Goal: Information Seeking & Learning: Find specific page/section

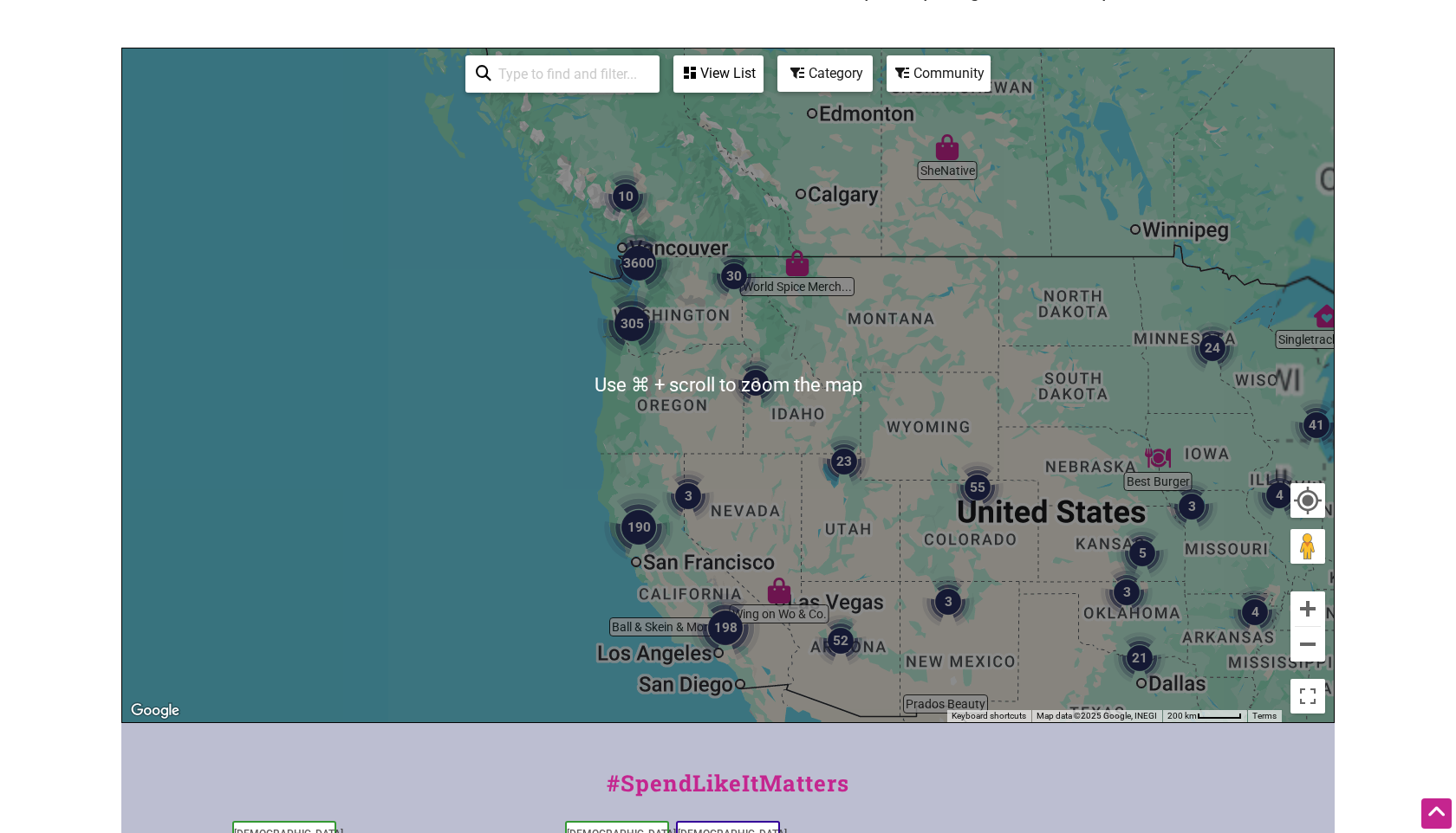
scroll to position [181, 0]
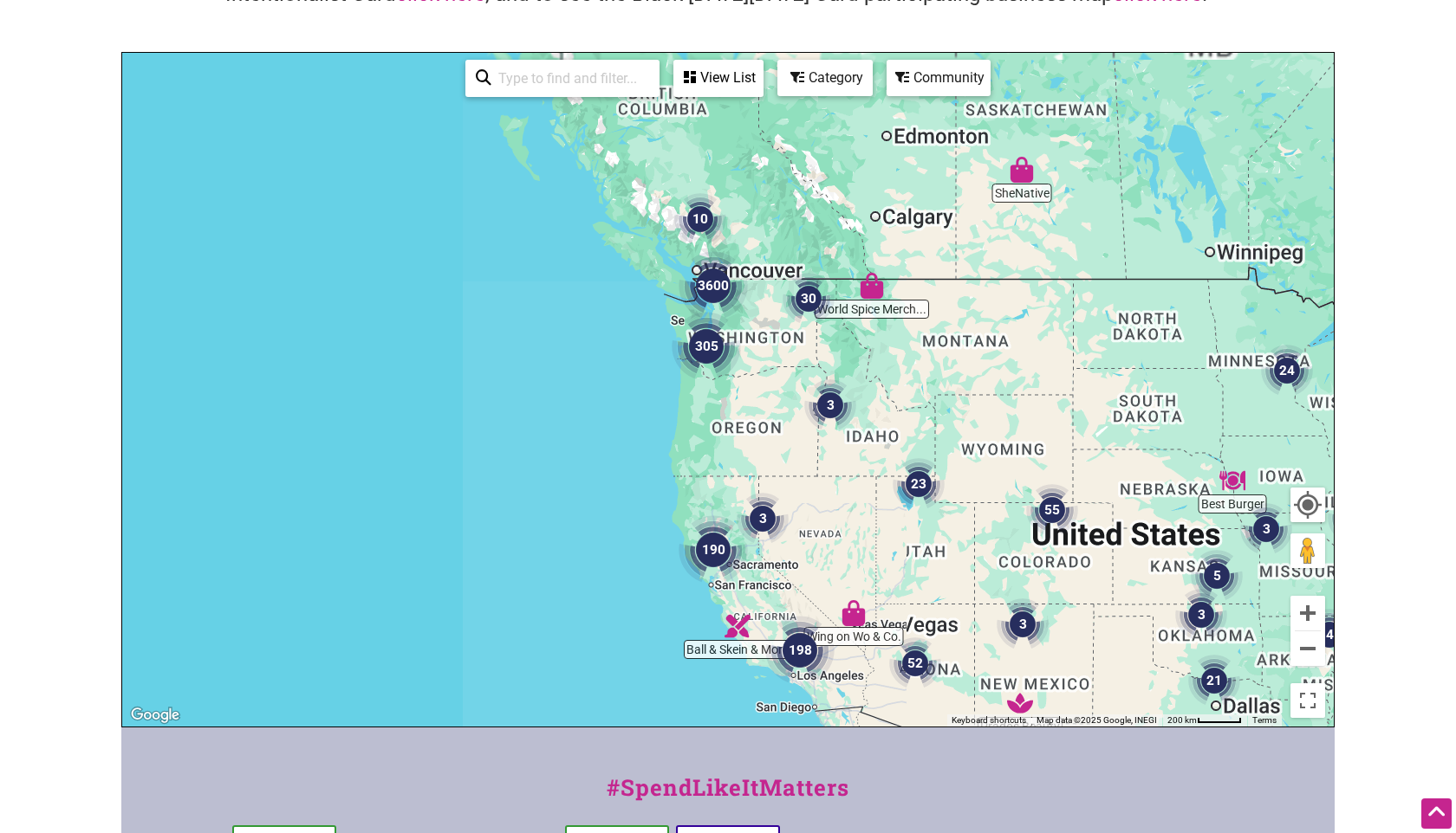
drag, startPoint x: 632, startPoint y: 286, endPoint x: 710, endPoint y: 305, distance: 80.3
click at [710, 305] on img "3600" at bounding box center [713, 286] width 69 height 69
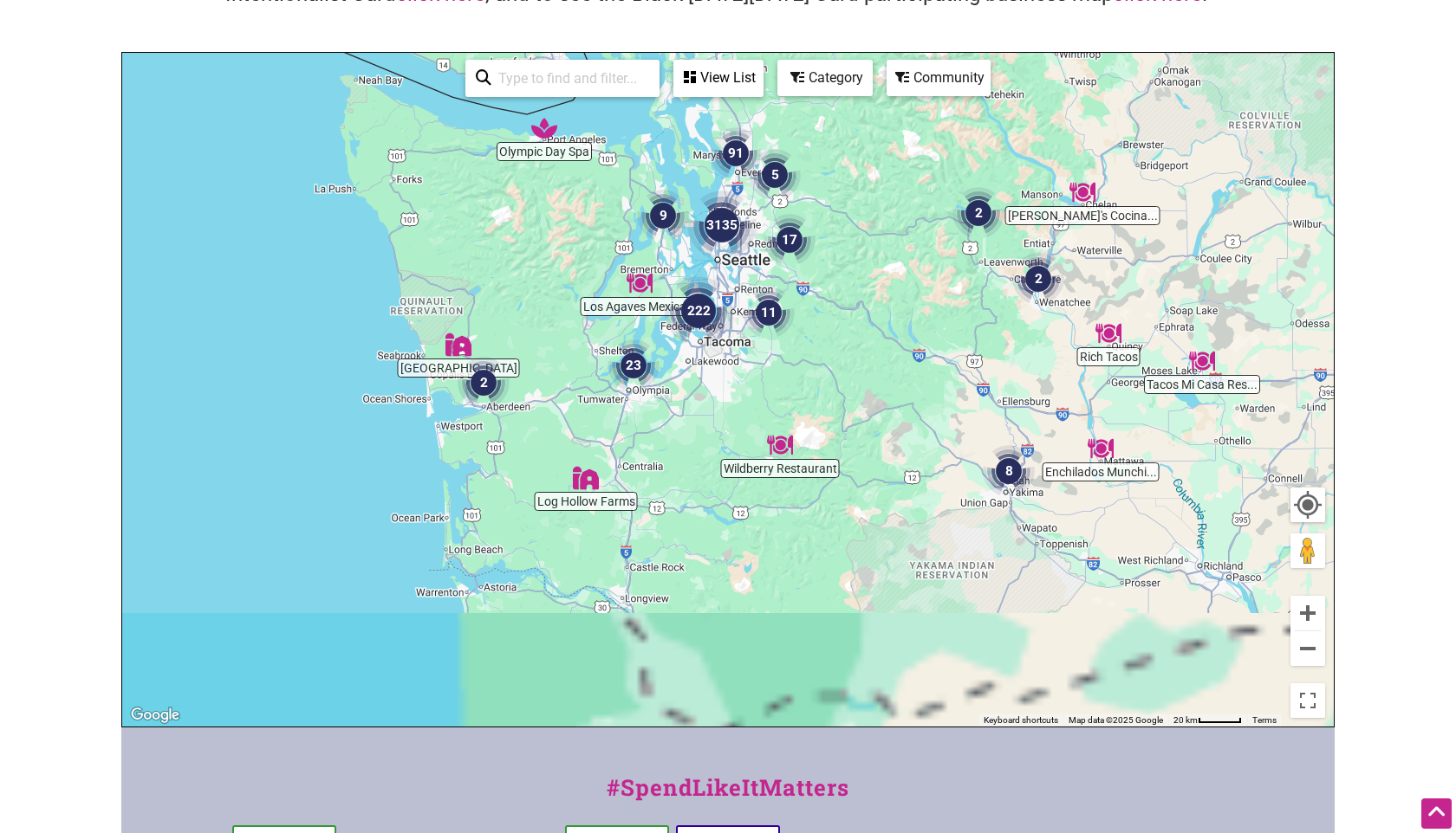
drag, startPoint x: 759, startPoint y: 479, endPoint x: 756, endPoint y: 294, distance: 185.0
click at [756, 294] on img "11" at bounding box center [768, 312] width 52 height 52
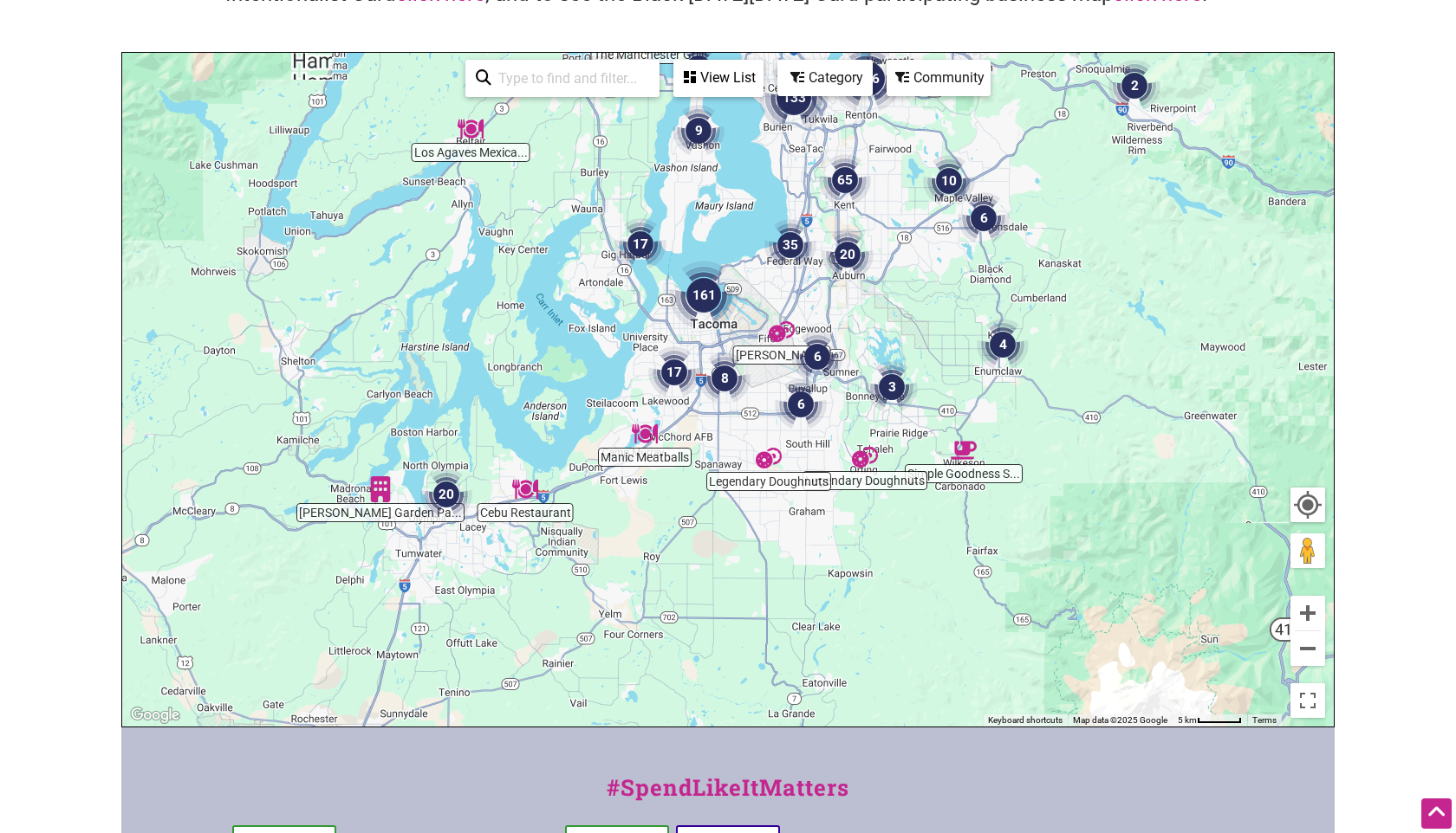
drag, startPoint x: 770, startPoint y: 460, endPoint x: 770, endPoint y: 323, distance: 137.0
click at [770, 323] on img "Kusher Bakery" at bounding box center [781, 332] width 26 height 26
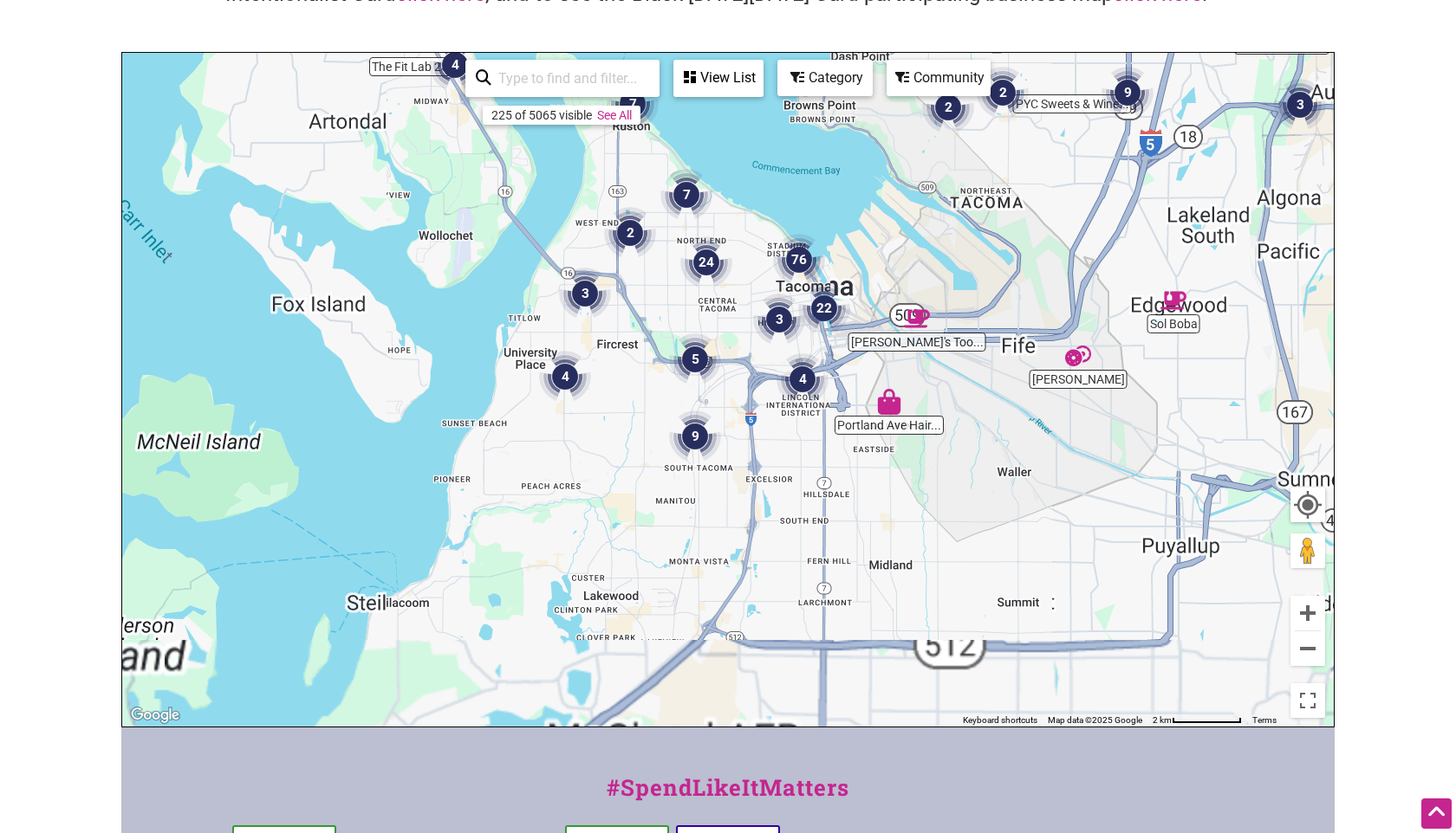
drag, startPoint x: 938, startPoint y: 468, endPoint x: 905, endPoint y: 238, distance: 232.4
click at [905, 238] on div "To navigate, press the arrow keys." at bounding box center [728, 390] width 1212 height 673
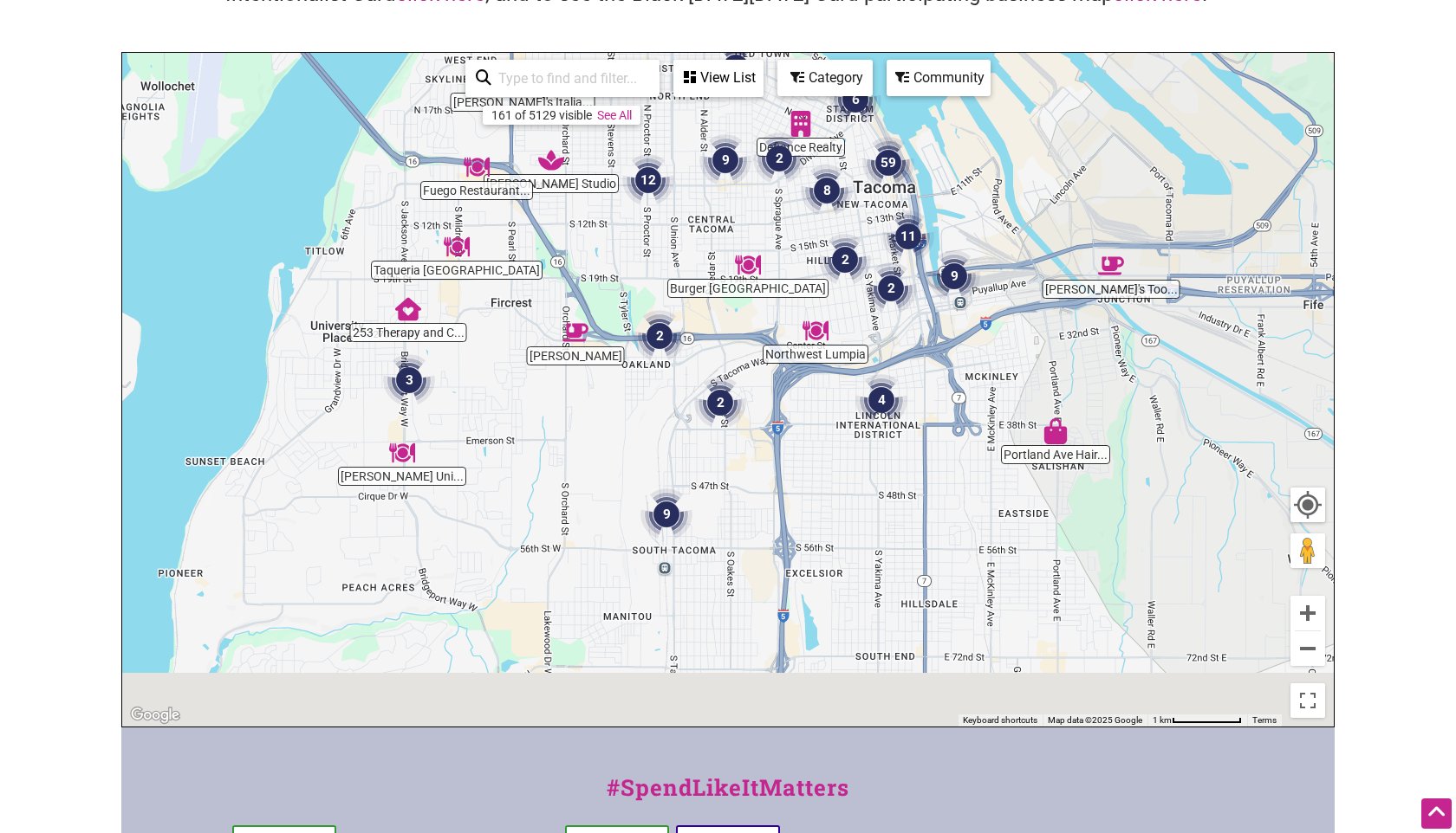
drag, startPoint x: 833, startPoint y: 457, endPoint x: 833, endPoint y: 330, distance: 127.0
click at [833, 330] on div "To navigate, press the arrow keys." at bounding box center [728, 390] width 1212 height 673
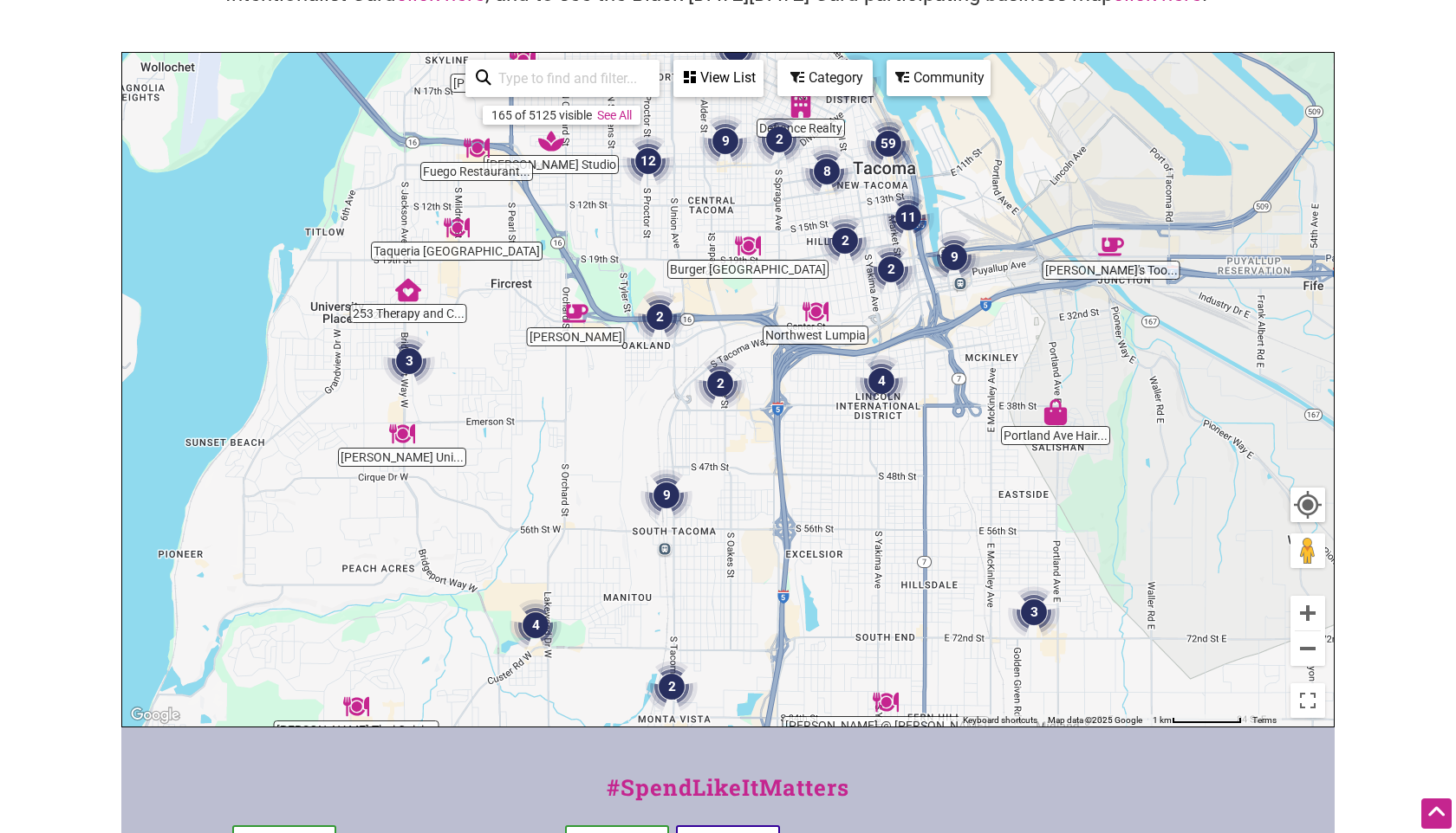
click at [761, 88] on div "Category" at bounding box center [718, 77] width 87 height 32
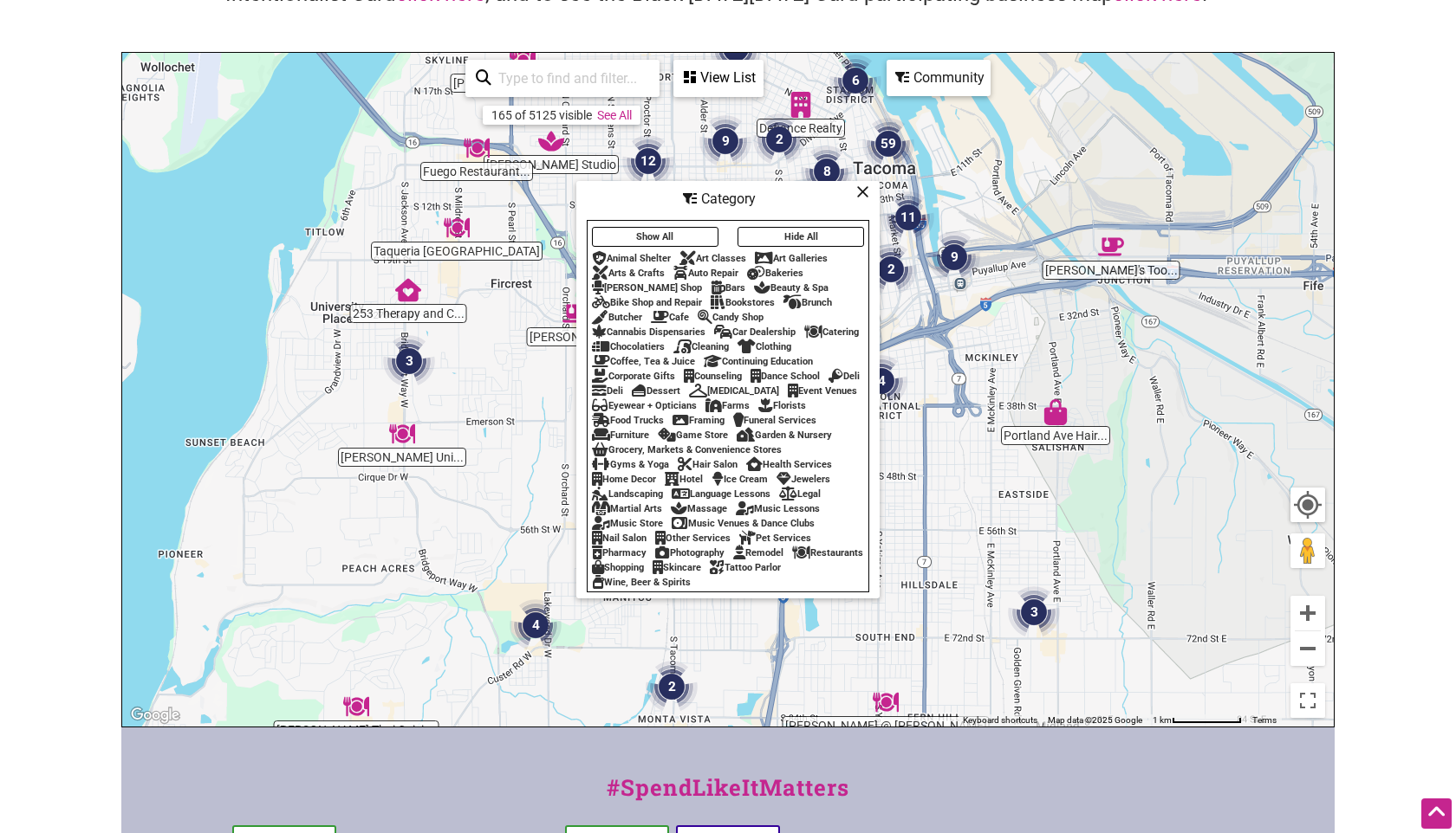
click at [725, 90] on div "View List" at bounding box center [718, 77] width 87 height 32
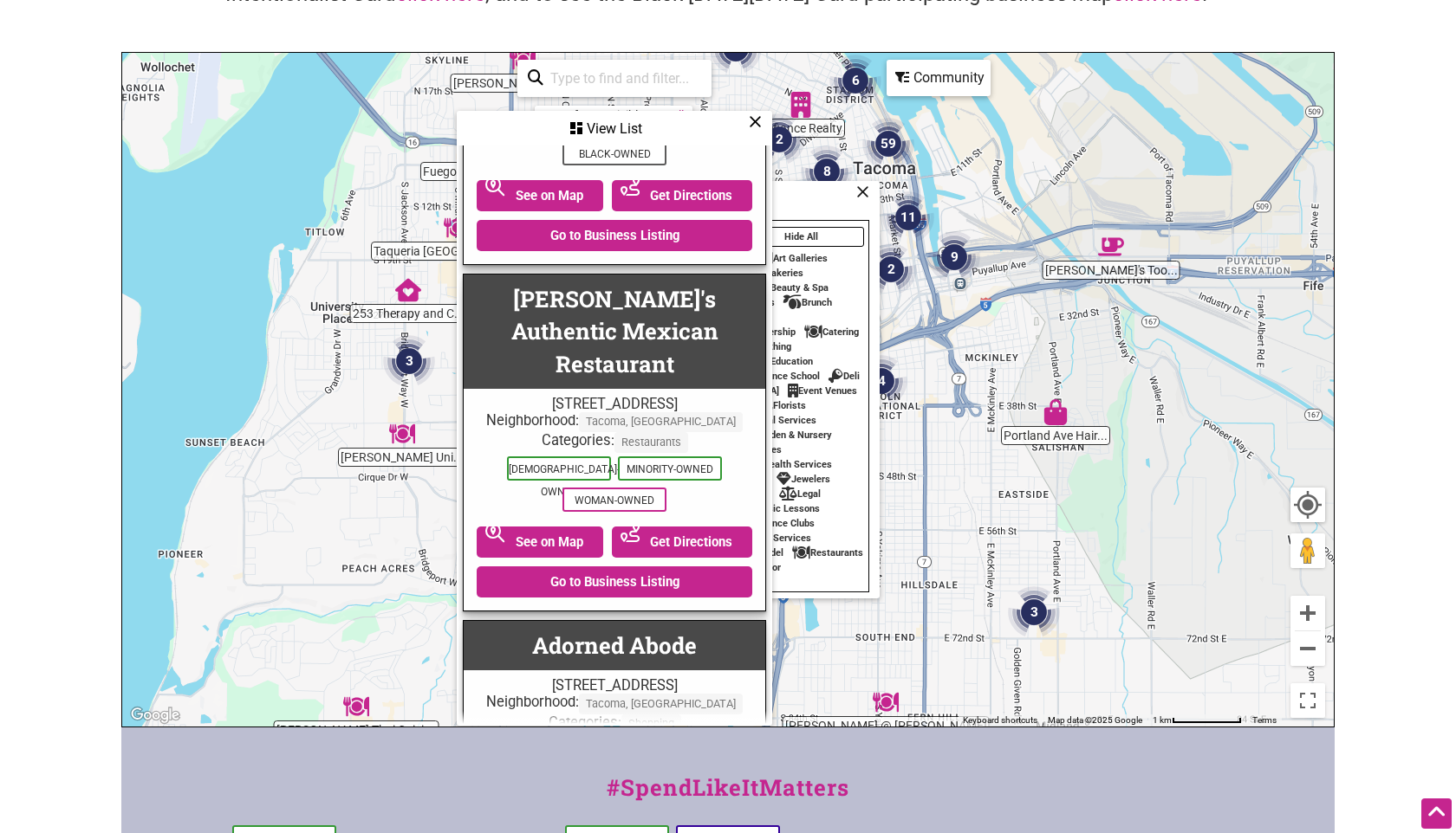
scroll to position [168, 0]
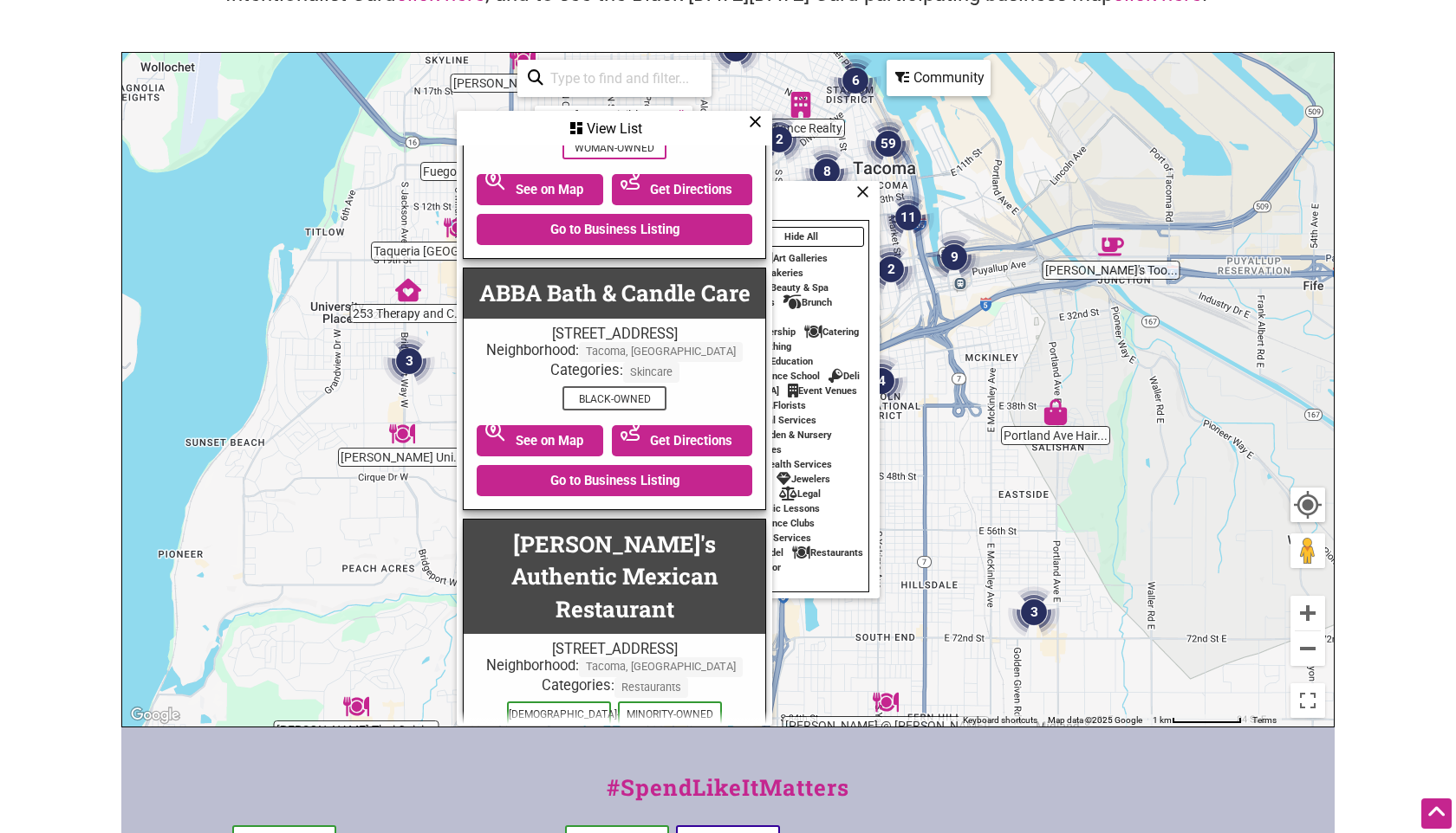
click at [755, 121] on icon at bounding box center [755, 121] width 13 height 1
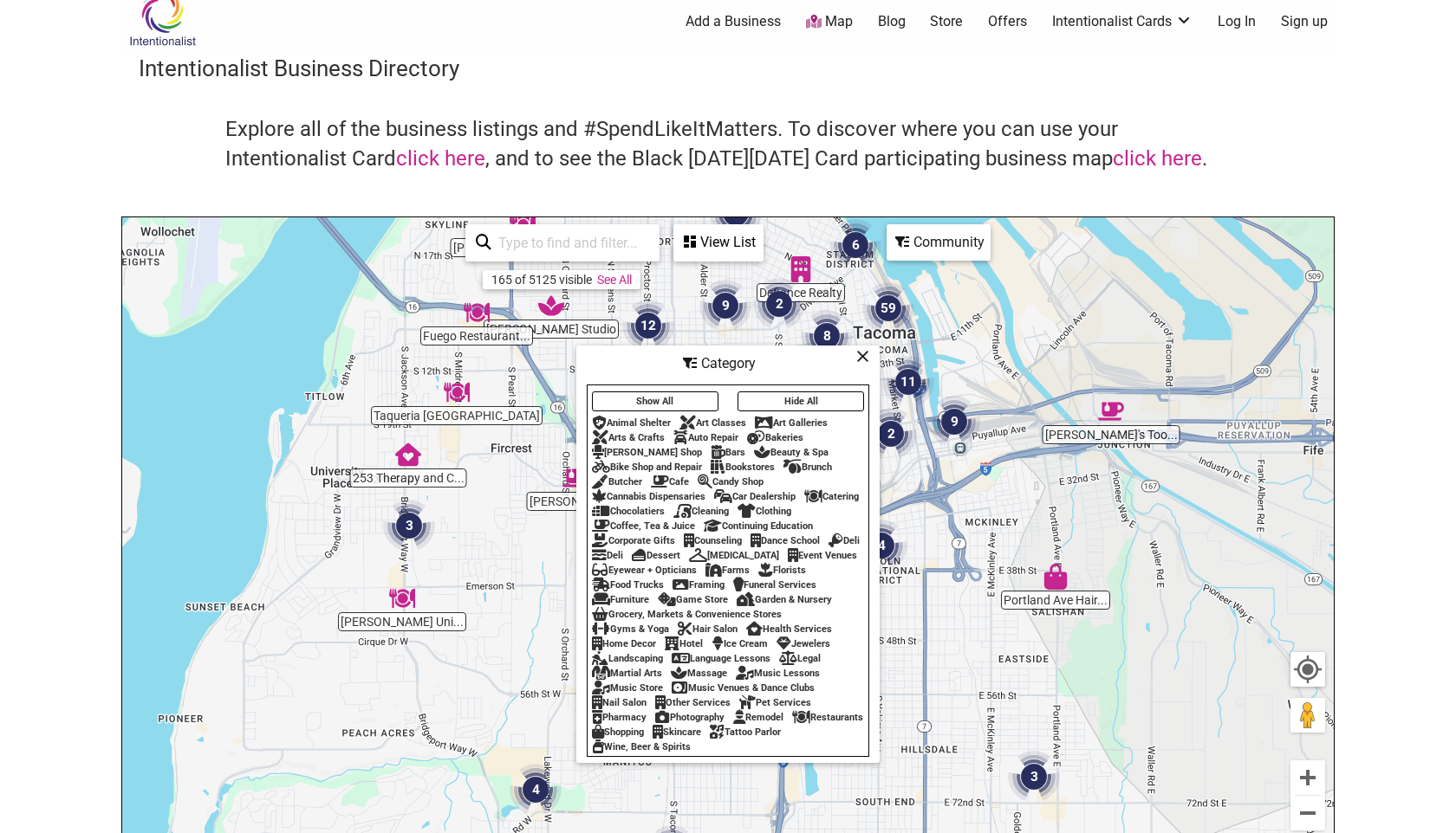
scroll to position [7, 0]
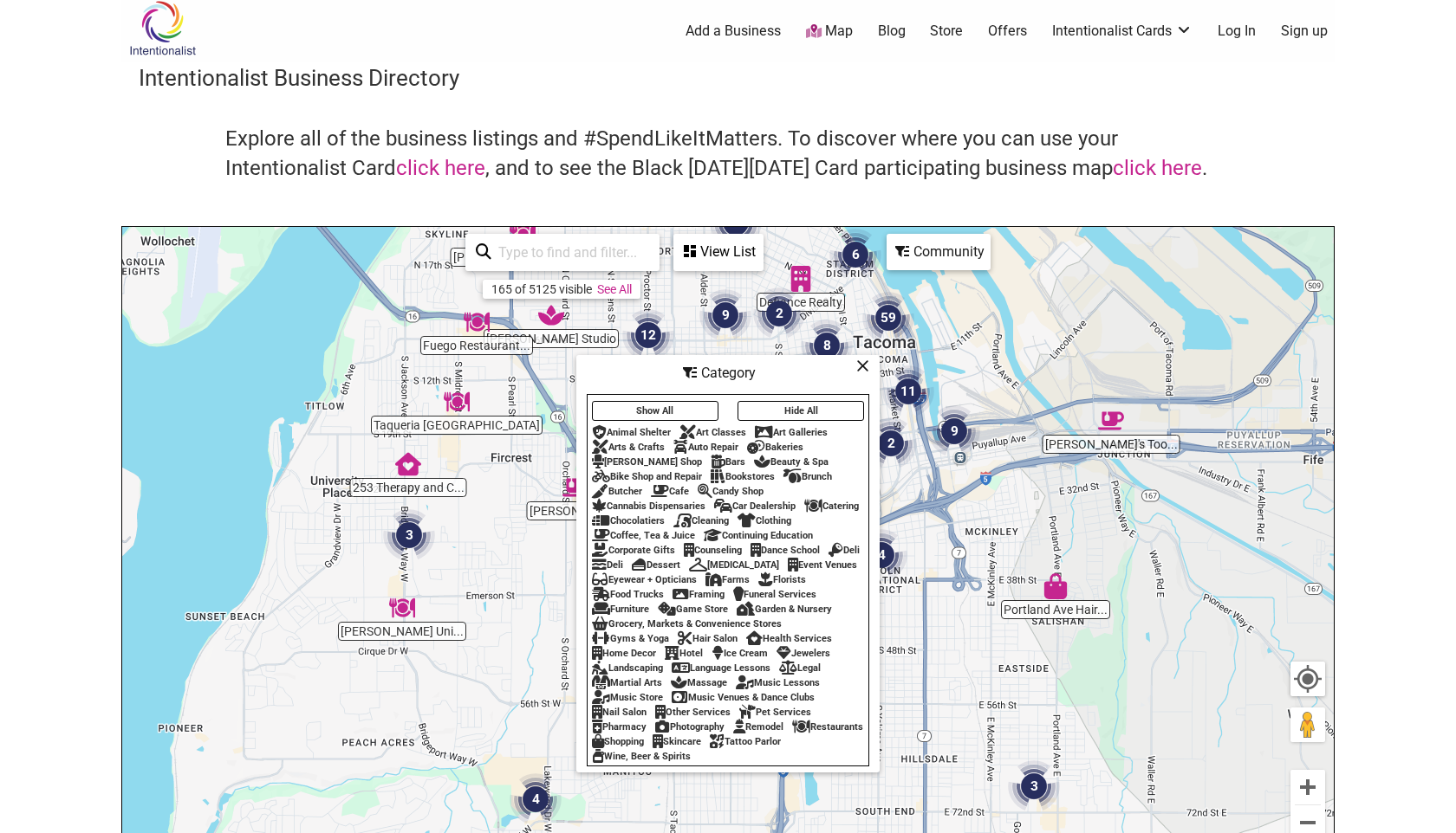
click at [863, 365] on icon at bounding box center [862, 365] width 13 height 1
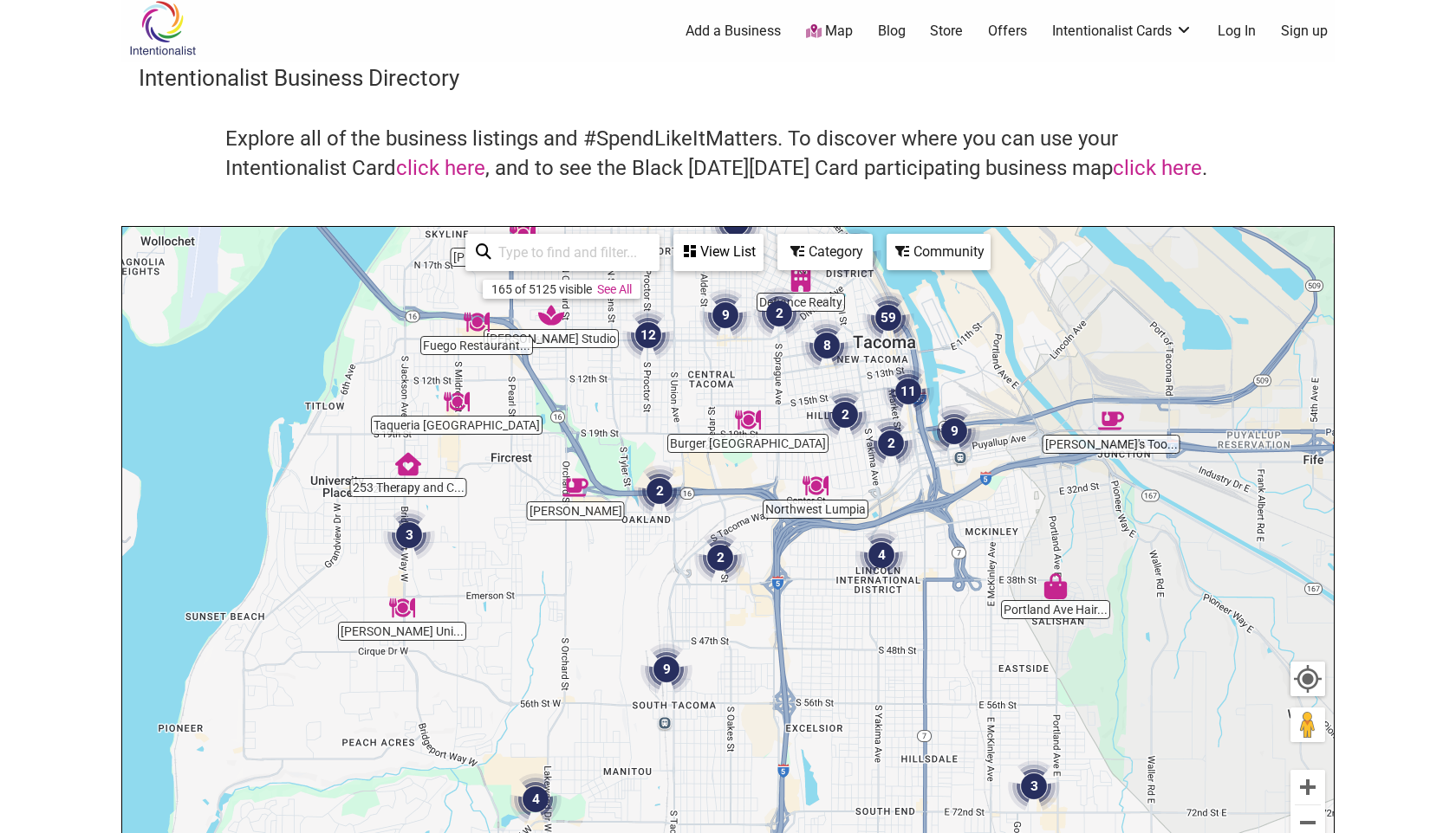
click at [701, 249] on div "View List" at bounding box center [718, 251] width 87 height 32
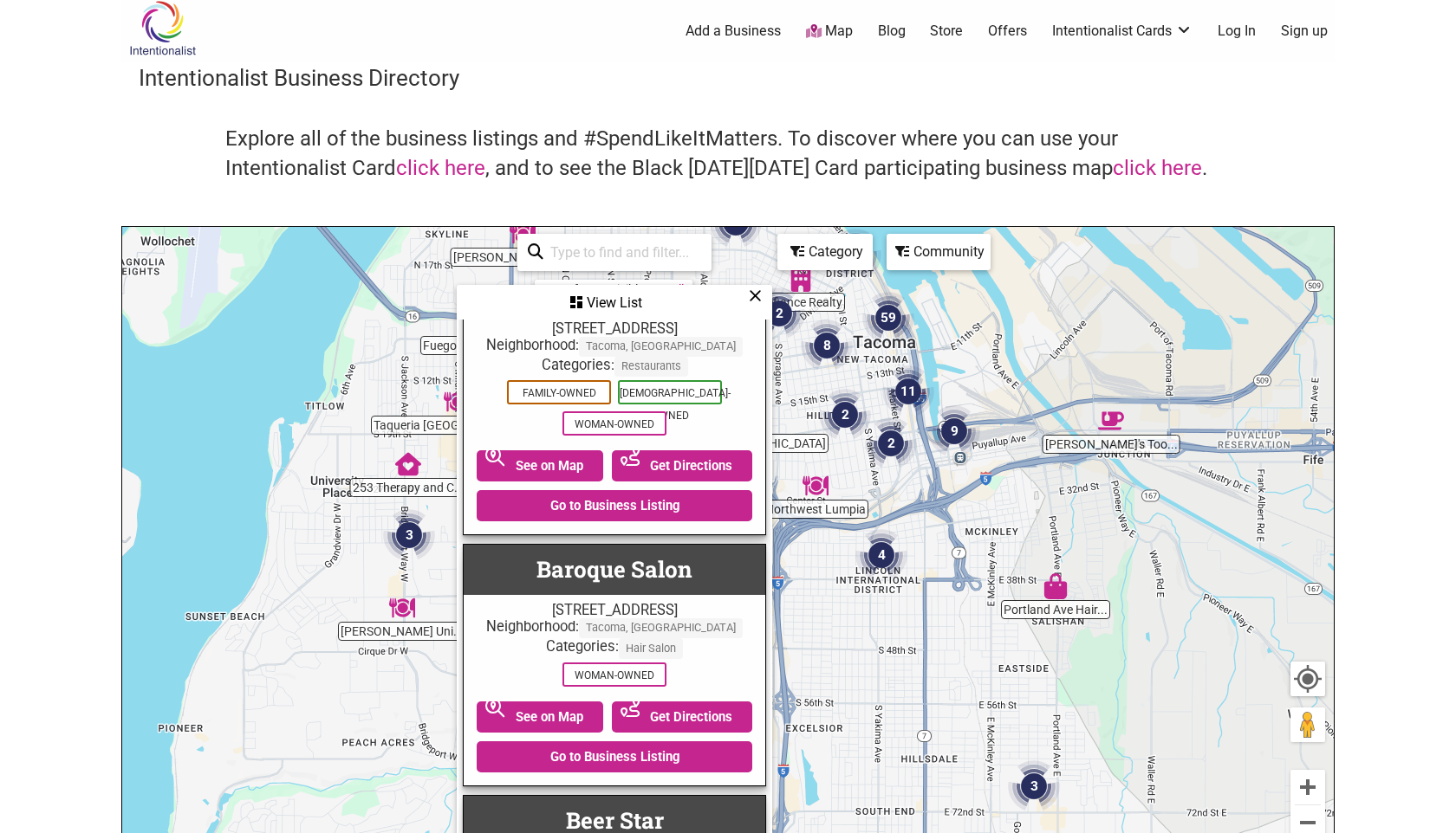
scroll to position [3832, 0]
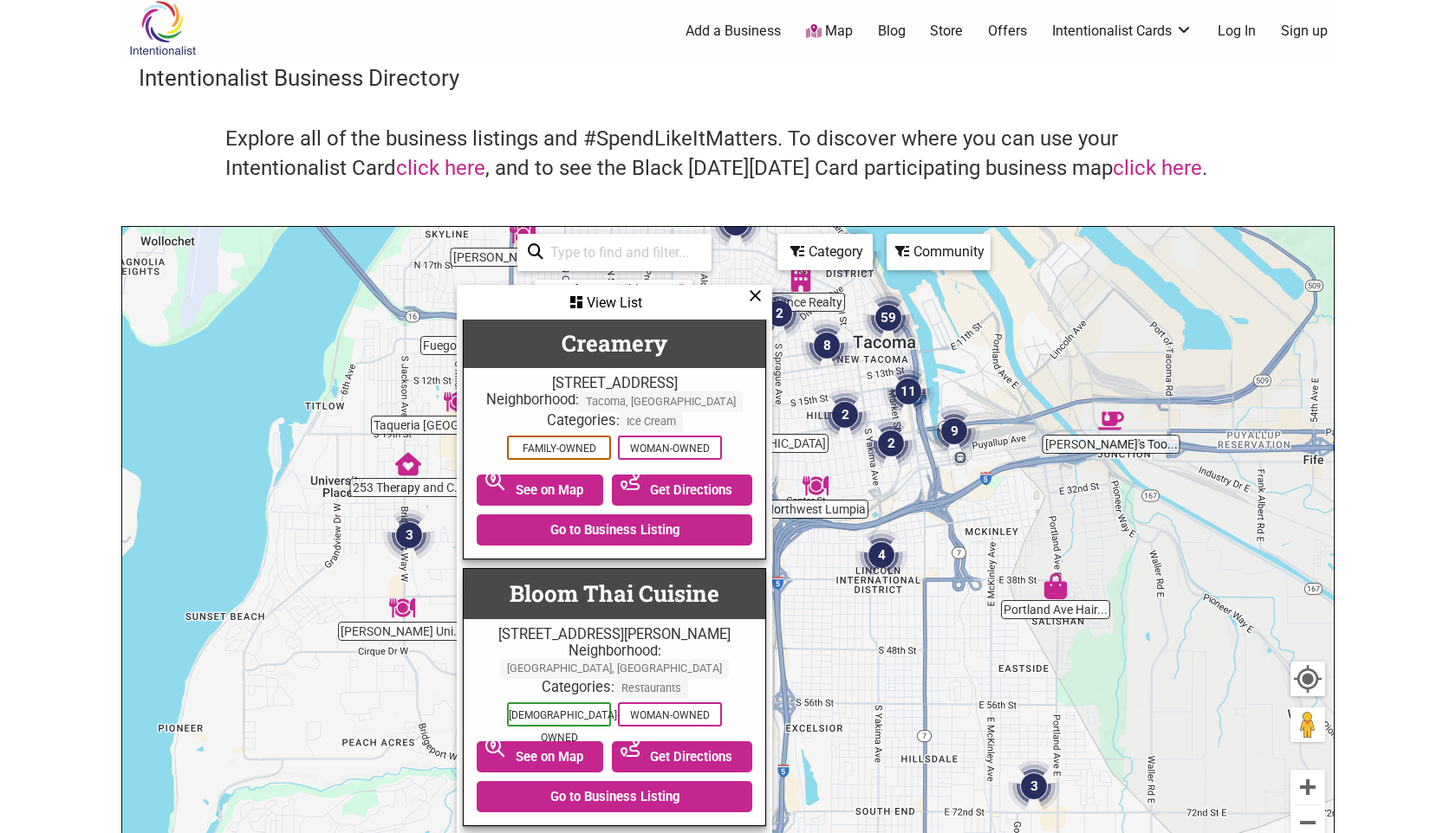
click at [755, 295] on icon at bounding box center [755, 295] width 13 height 1
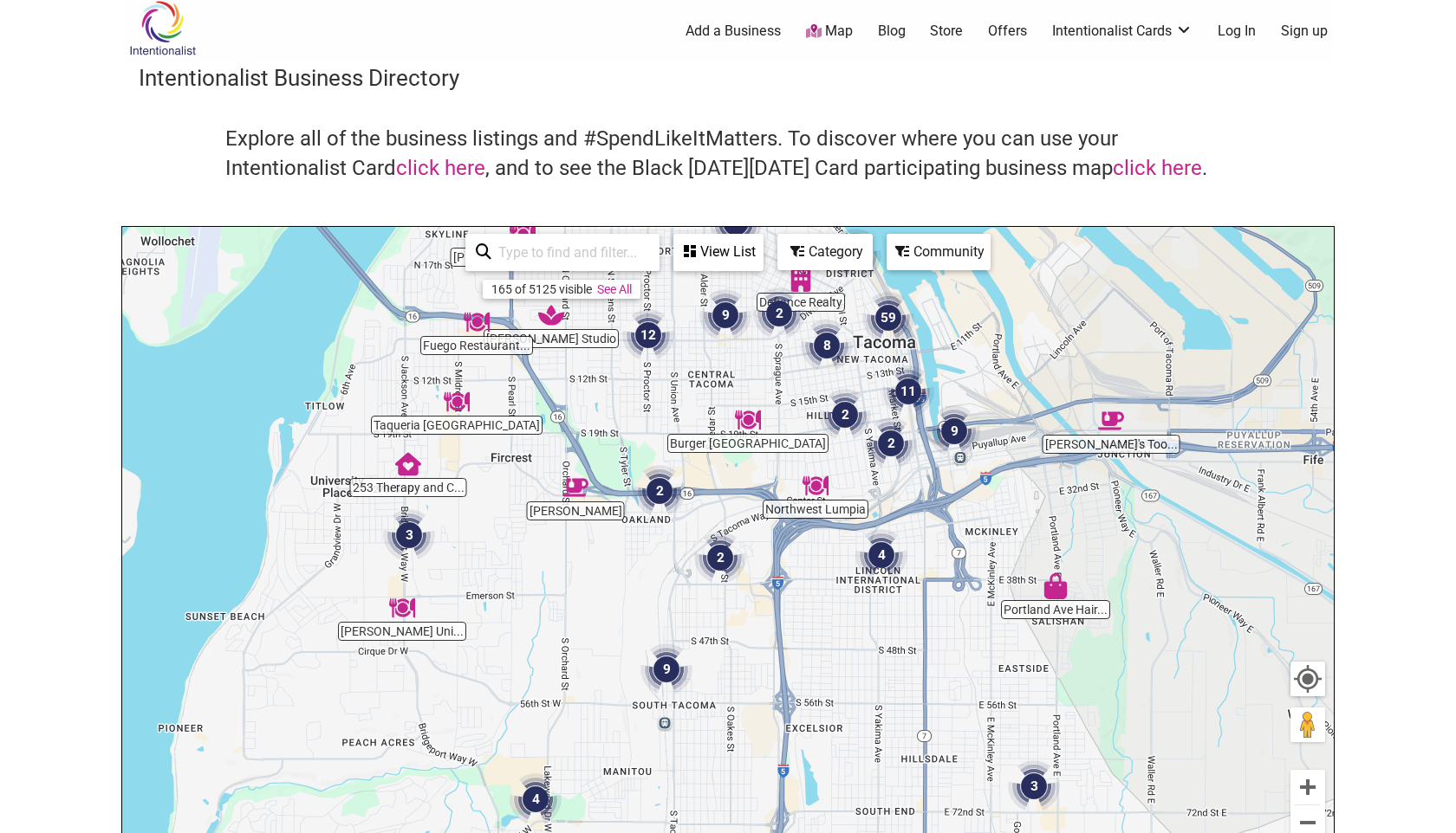
click at [761, 258] on div "Community" at bounding box center [718, 251] width 87 height 32
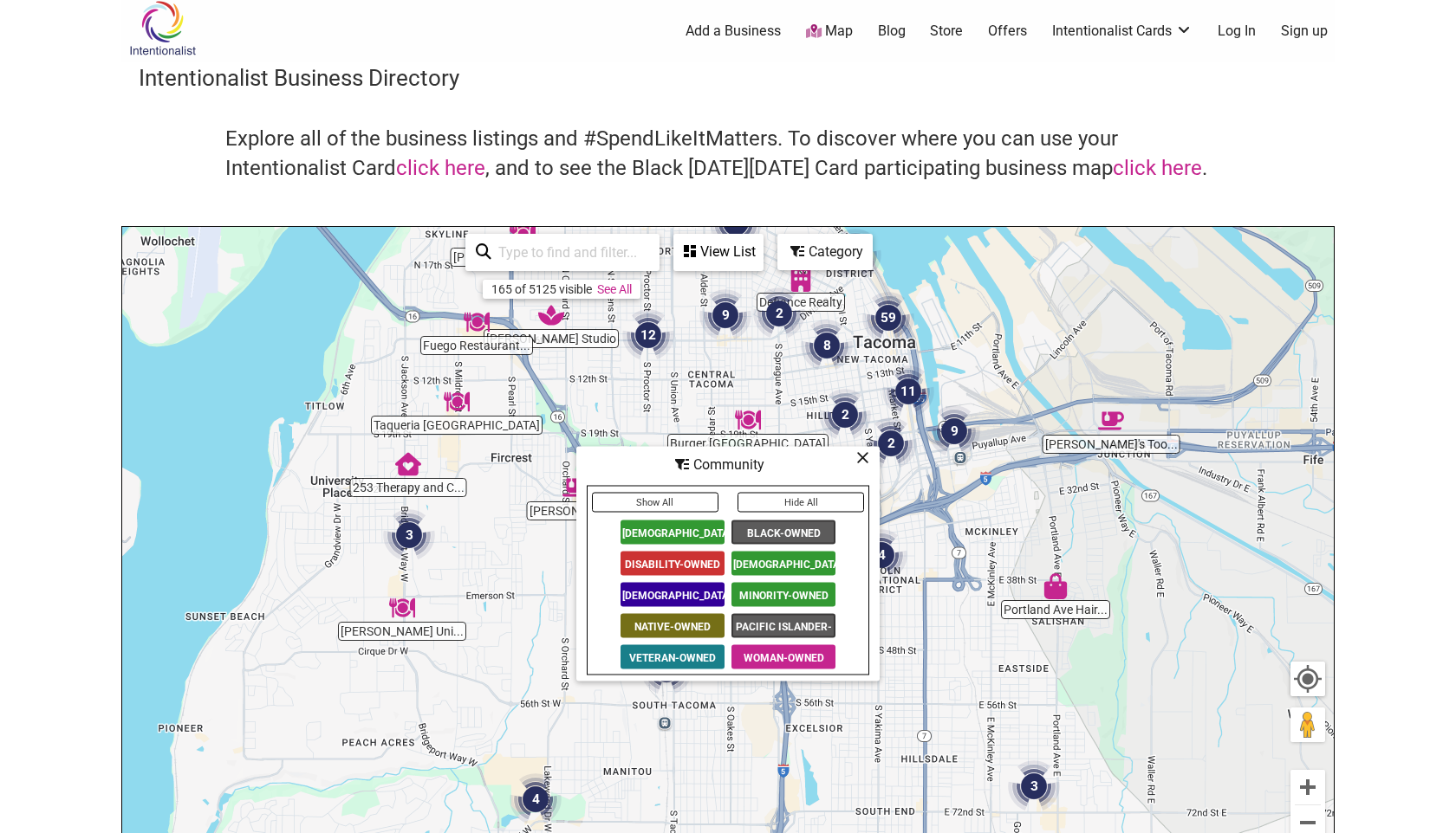
click at [787, 527] on span "Black-Owned" at bounding box center [783, 533] width 104 height 25
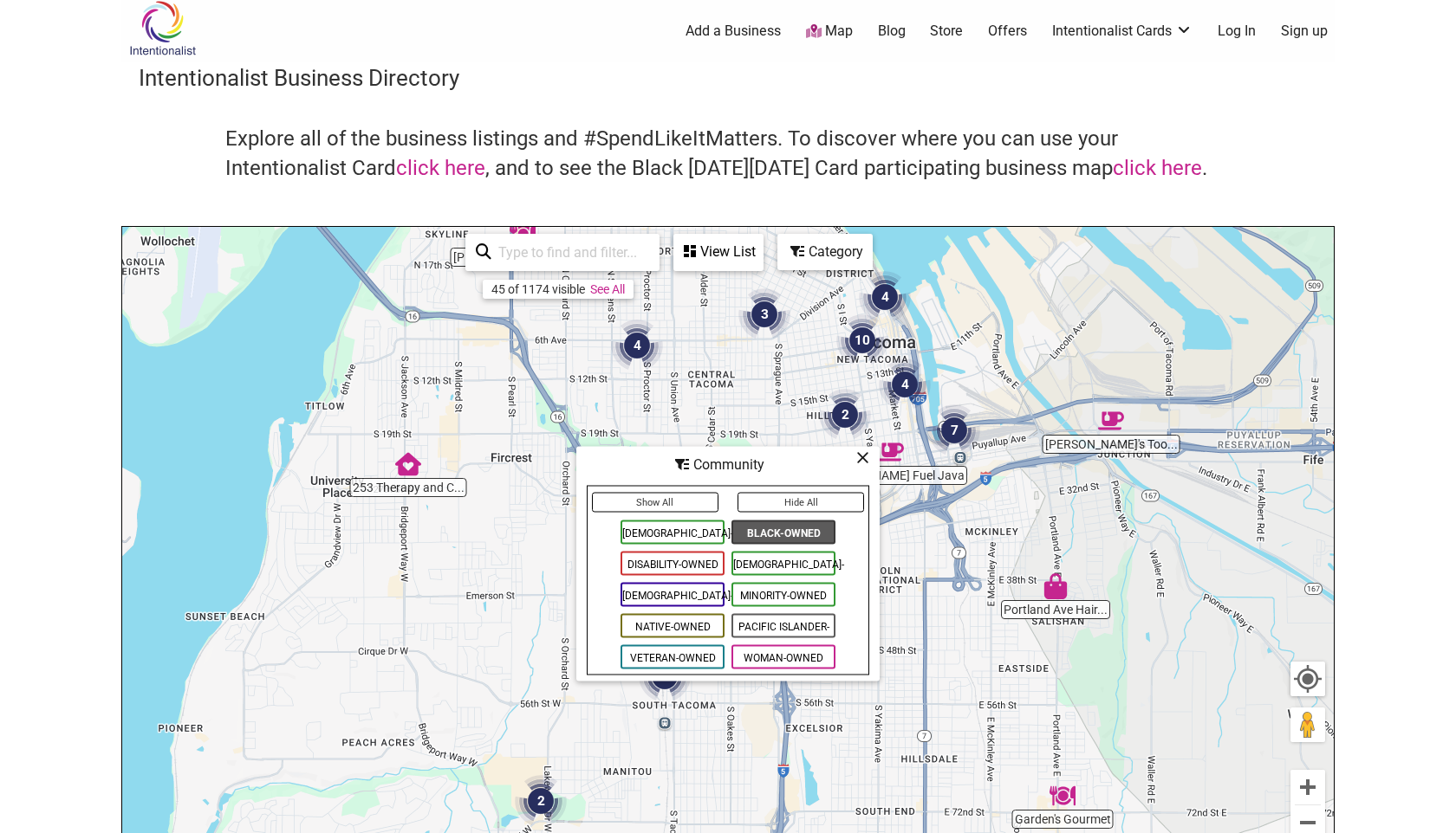
click at [862, 457] on icon at bounding box center [862, 457] width 13 height 1
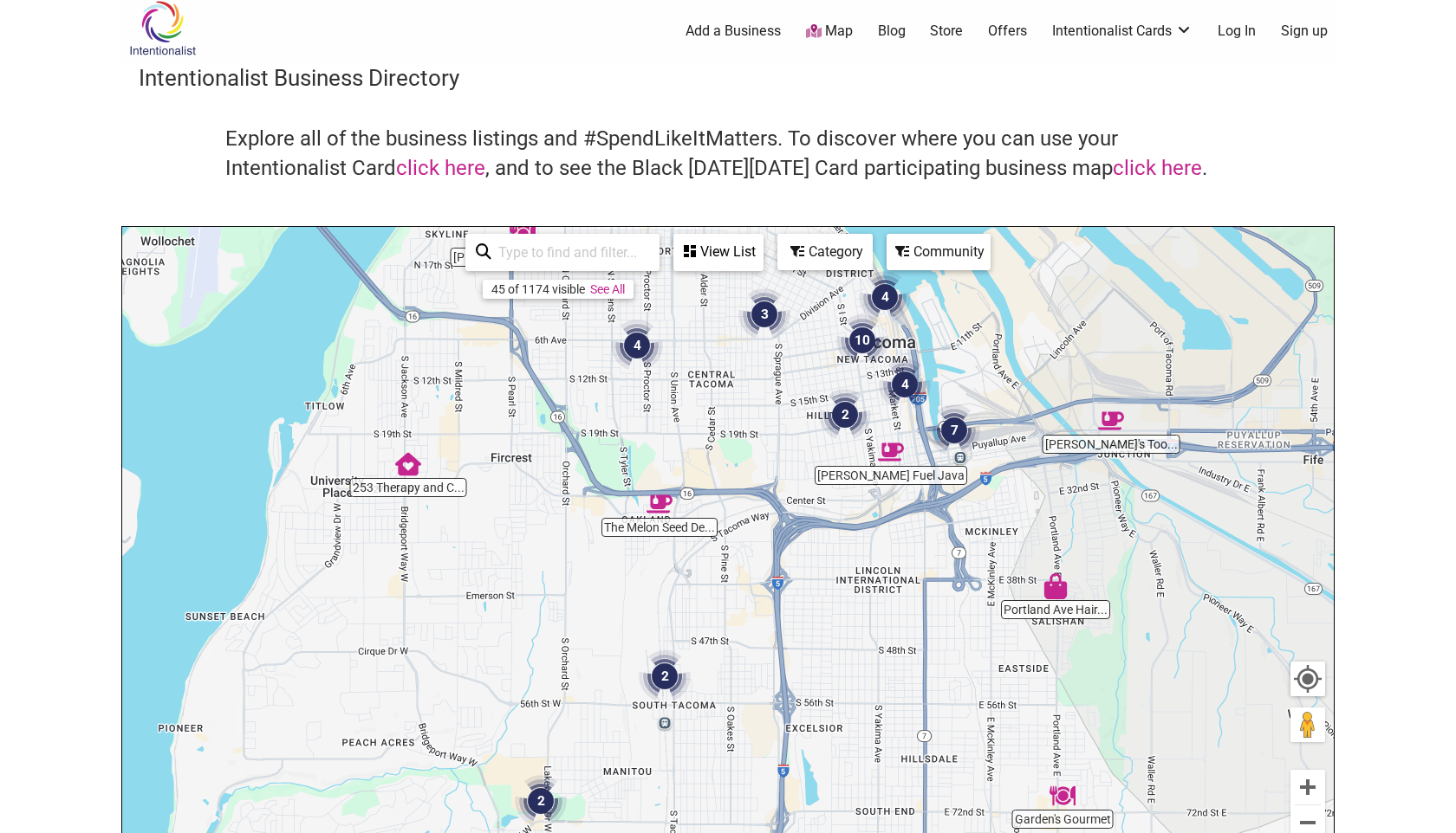
click at [715, 233] on div "45 of 1174 visible See All View List Sorry...nothing found. 253 Therapy and Con…" at bounding box center [614, 252] width 312 height 51
click at [715, 248] on div "View List" at bounding box center [718, 251] width 87 height 32
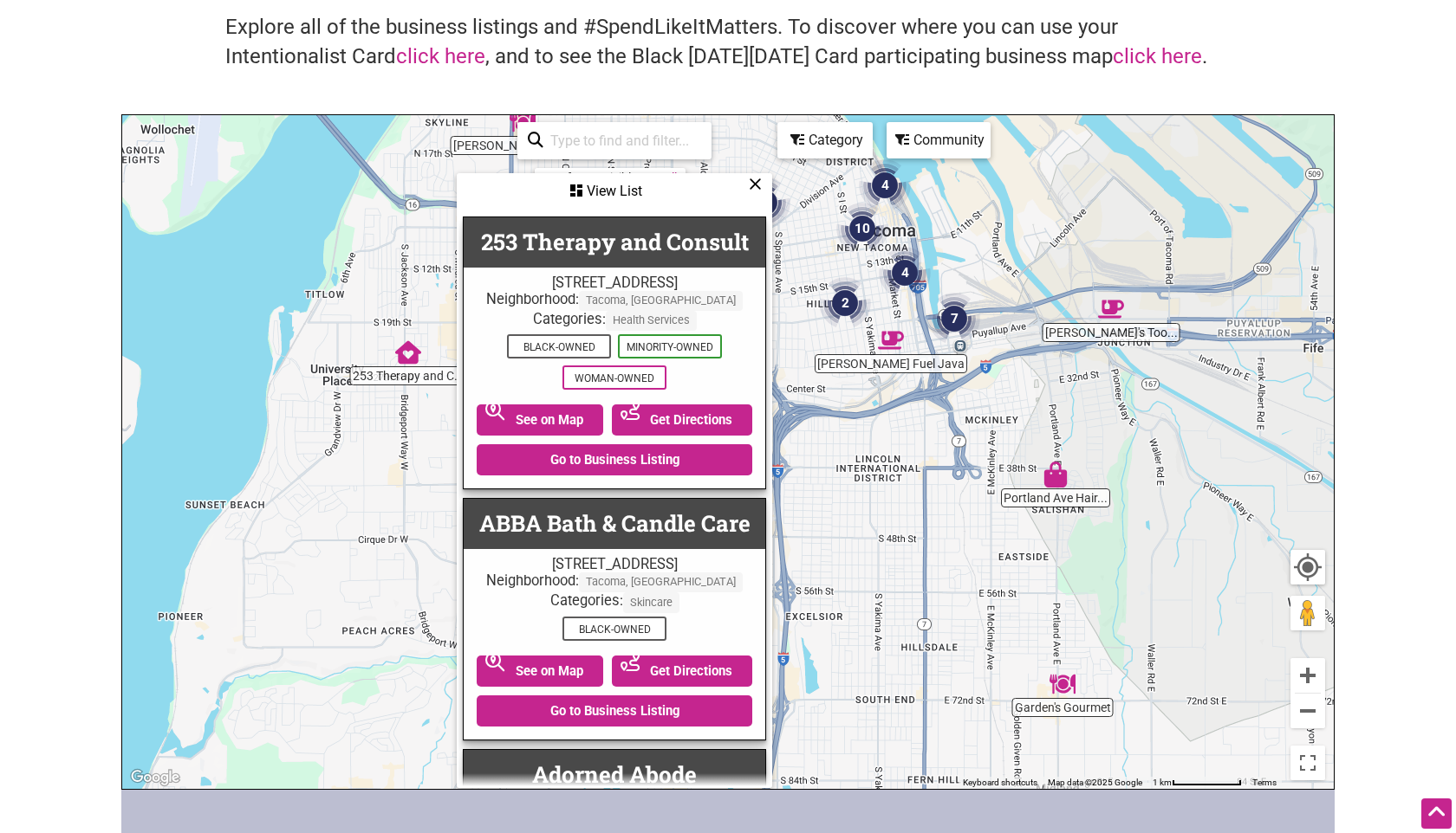
scroll to position [23, 0]
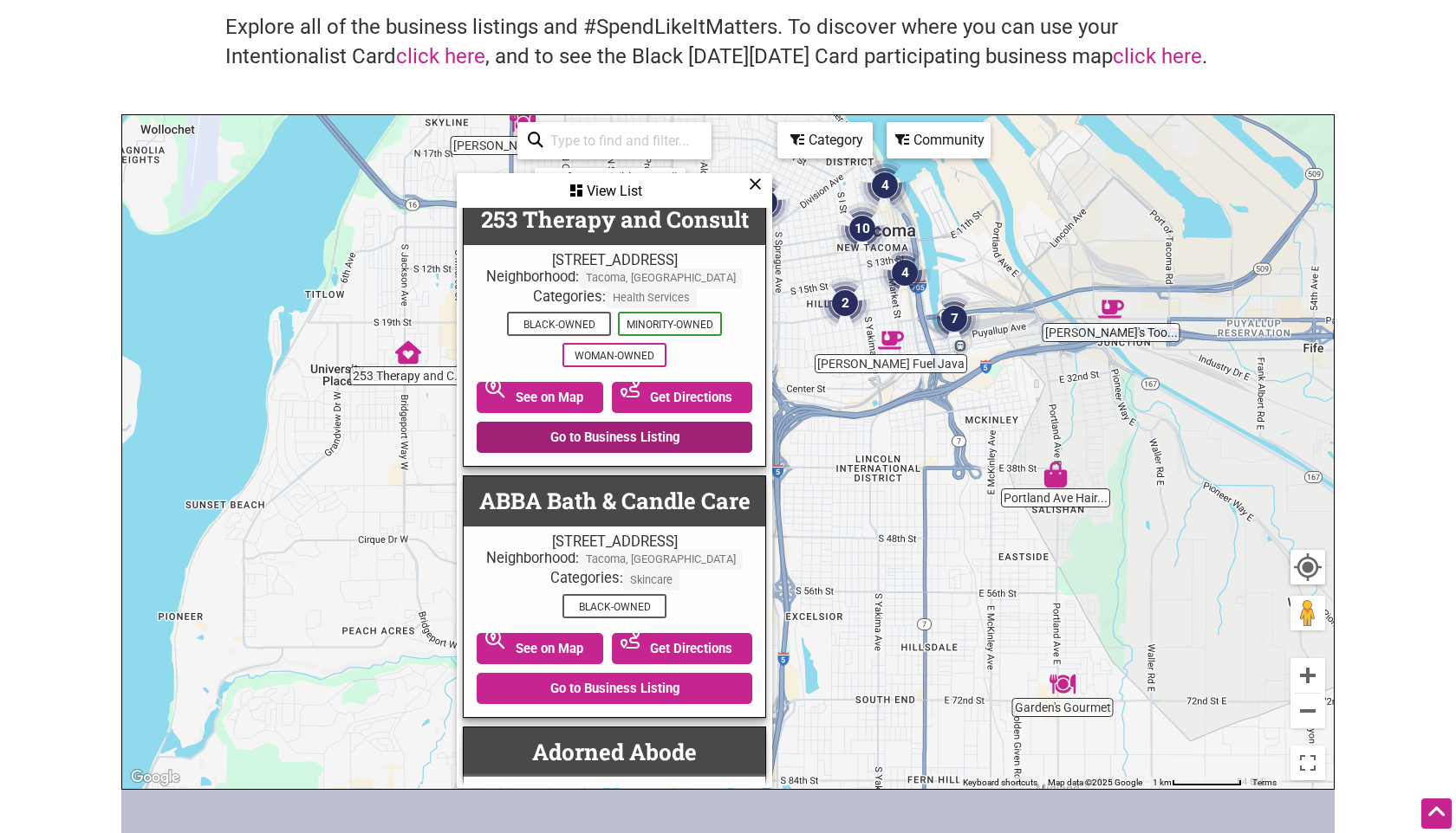
click at [617, 451] on link "Go to Business Listing" at bounding box center [615, 437] width 276 height 32
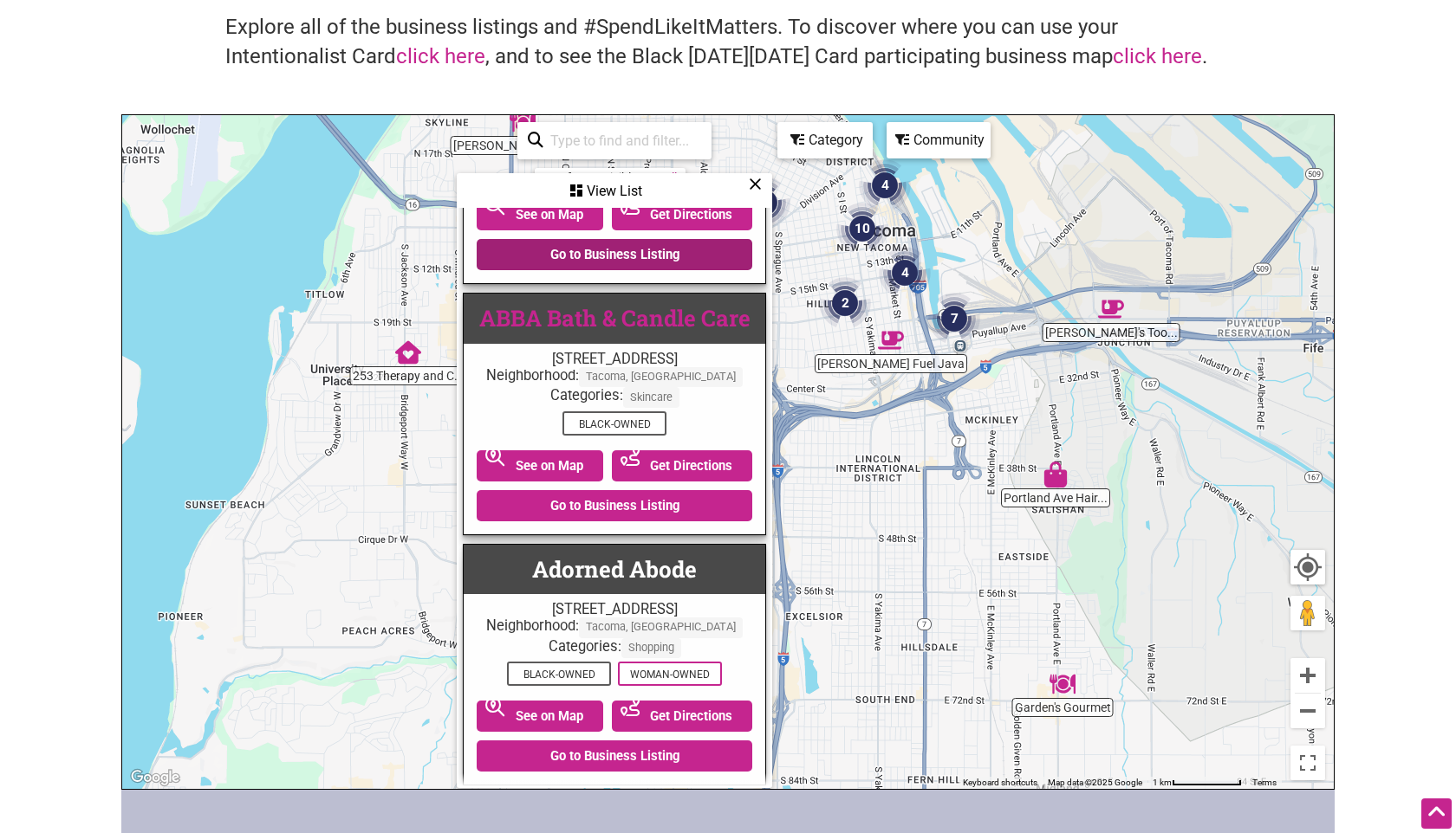
scroll to position [205, 0]
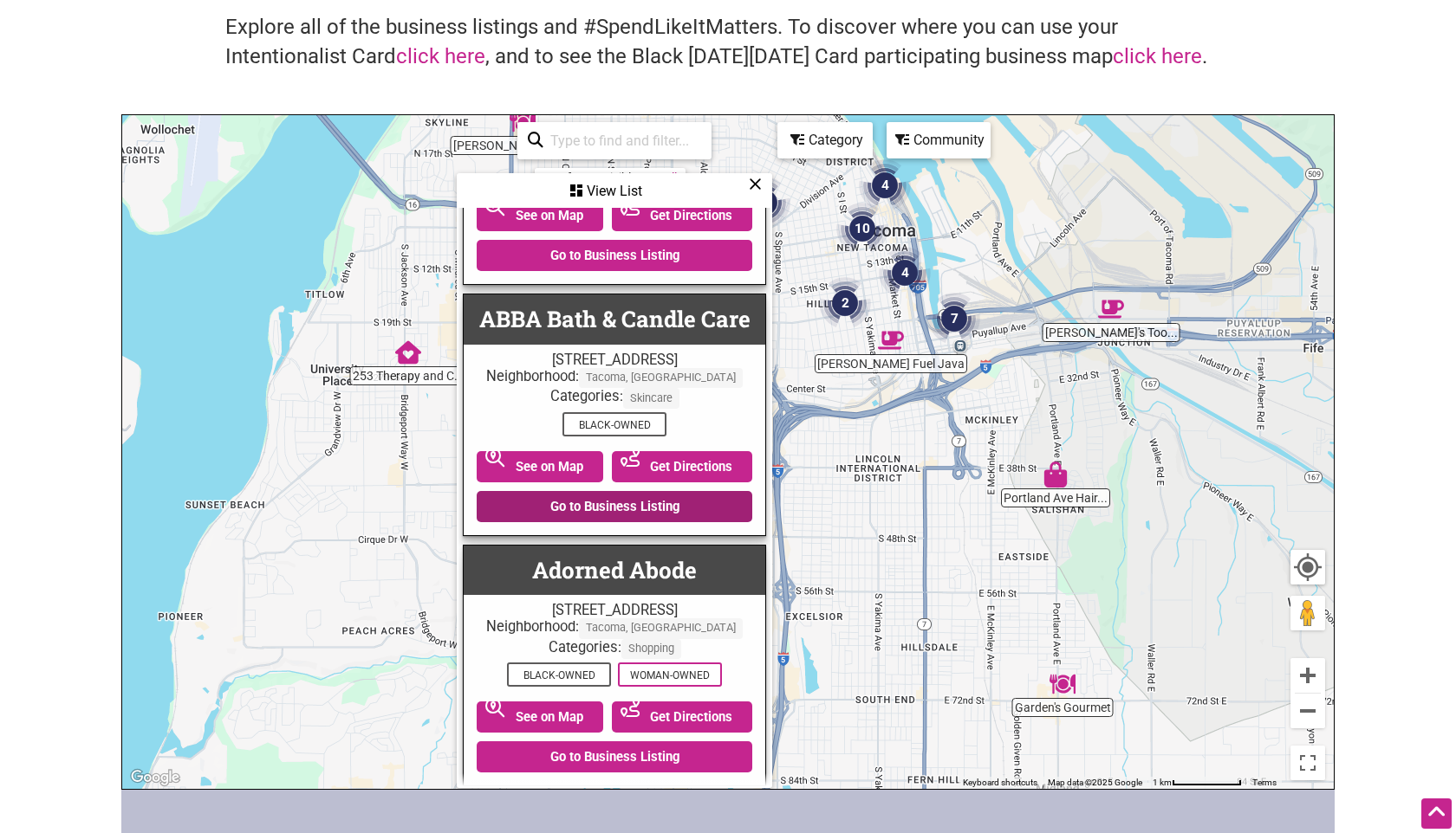
click at [586, 522] on link "Go to Business Listing" at bounding box center [615, 507] width 276 height 32
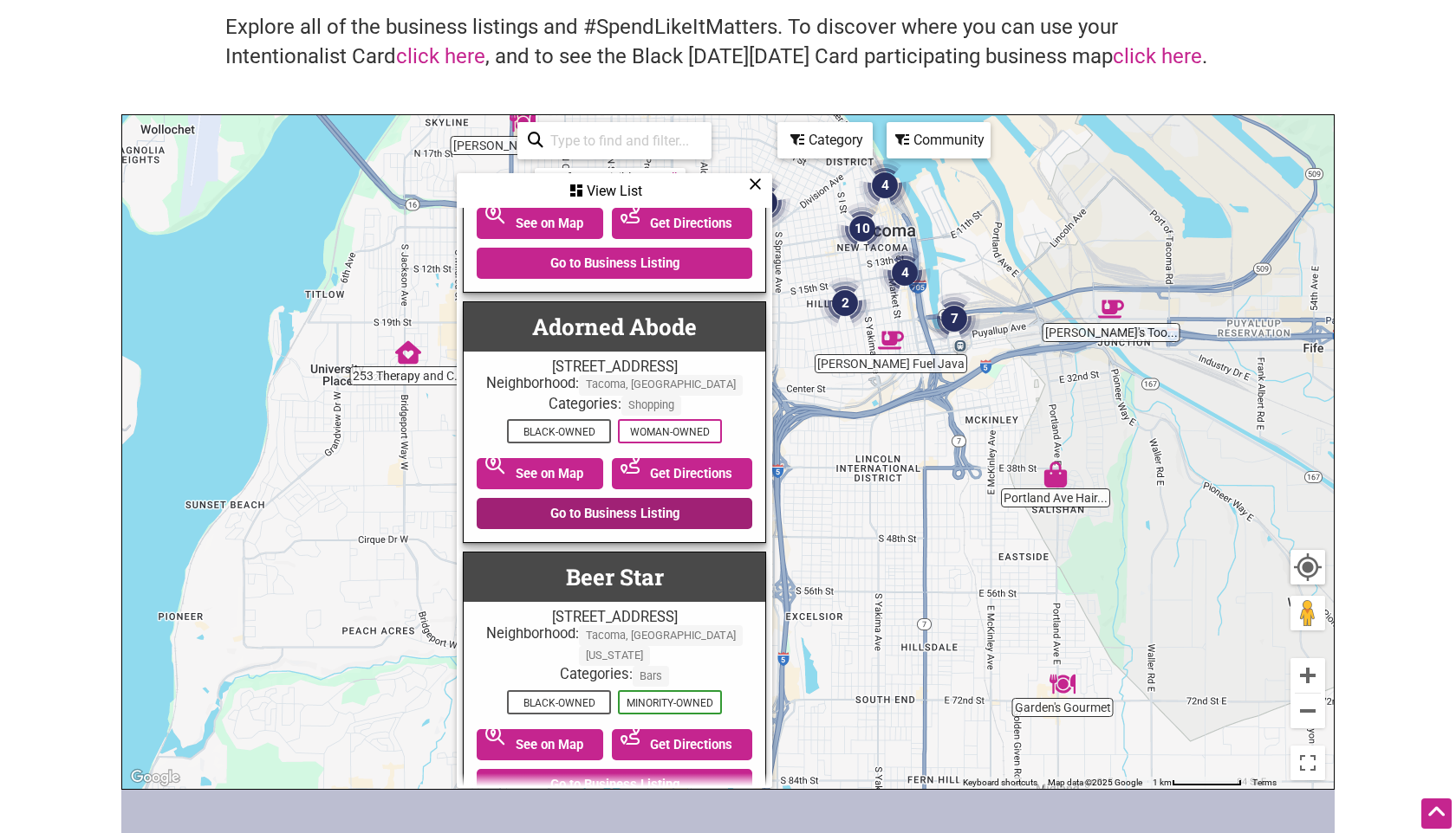
click at [593, 529] on link "Go to Business Listing" at bounding box center [615, 514] width 276 height 32
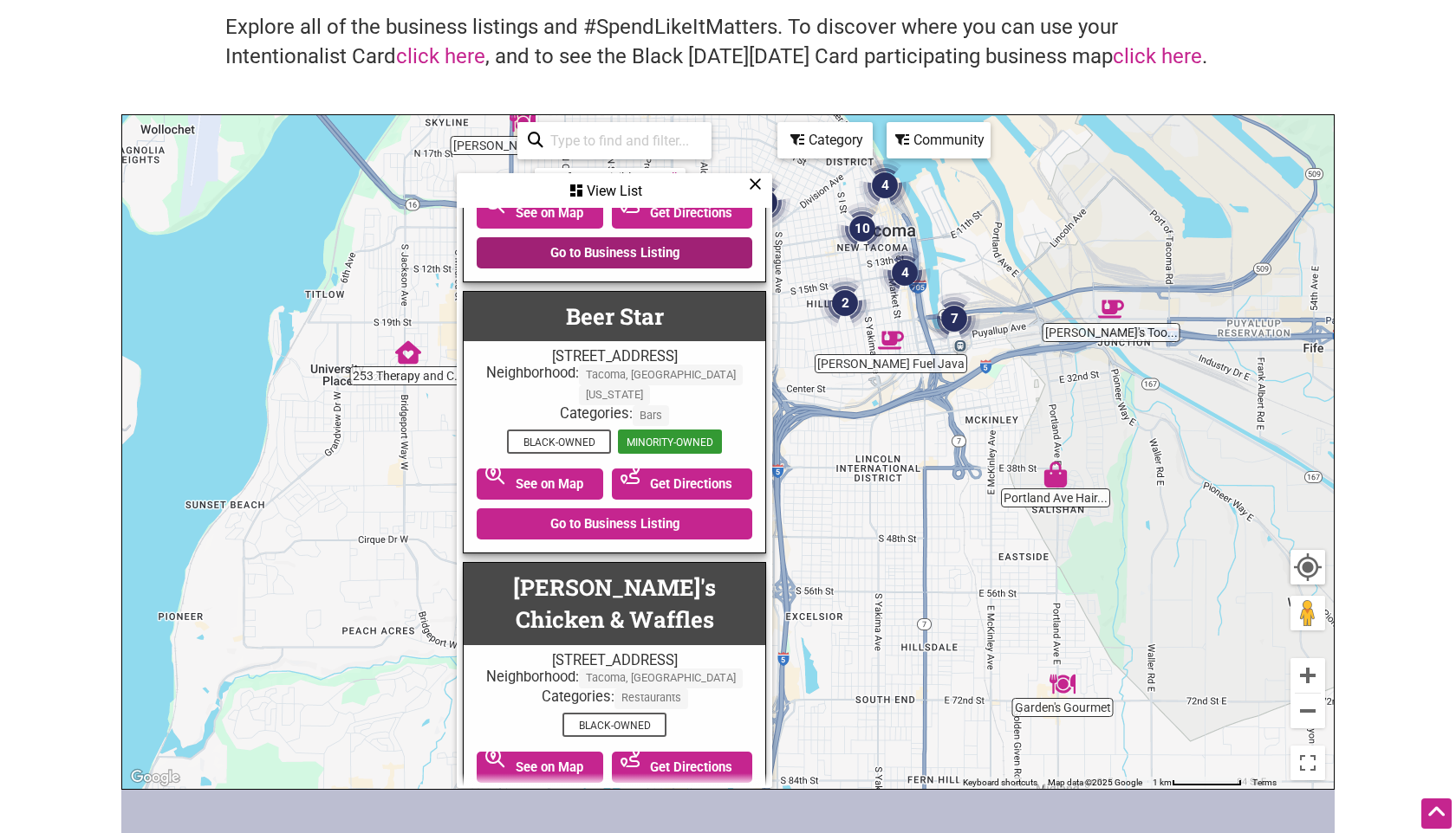
scroll to position [708, 0]
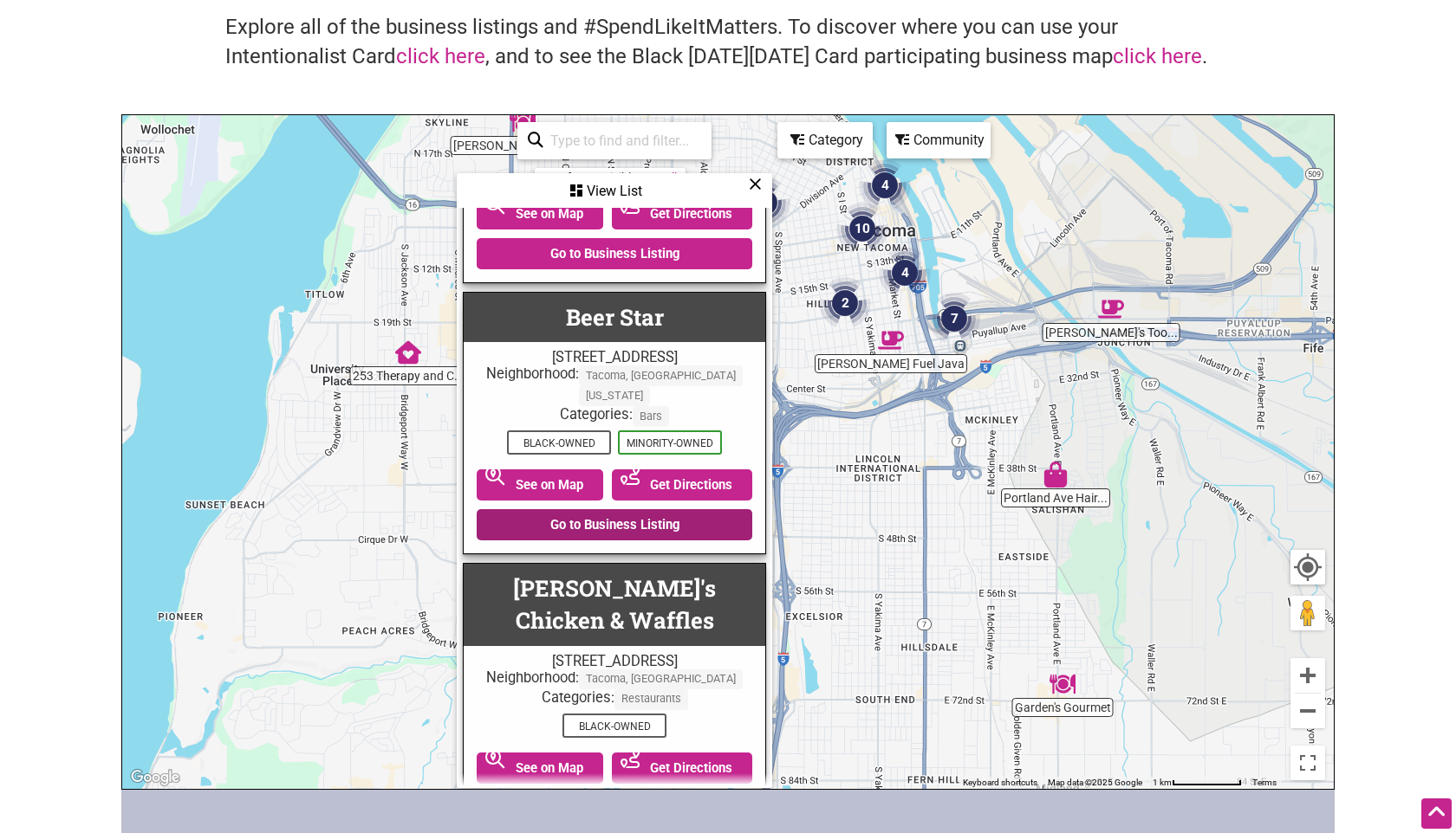
click at [622, 529] on link "Go to Business Listing" at bounding box center [615, 525] width 276 height 32
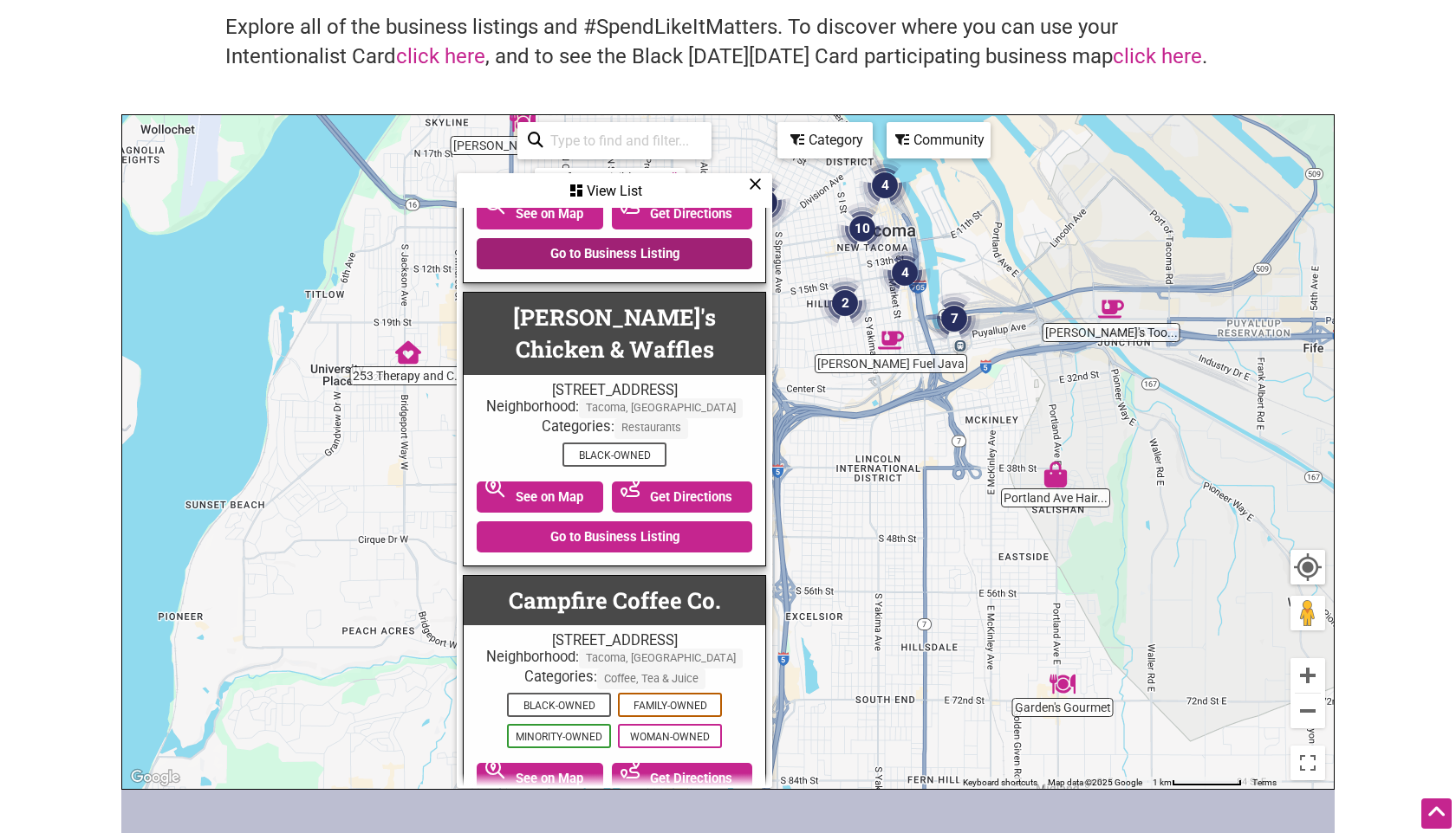
scroll to position [1025, 0]
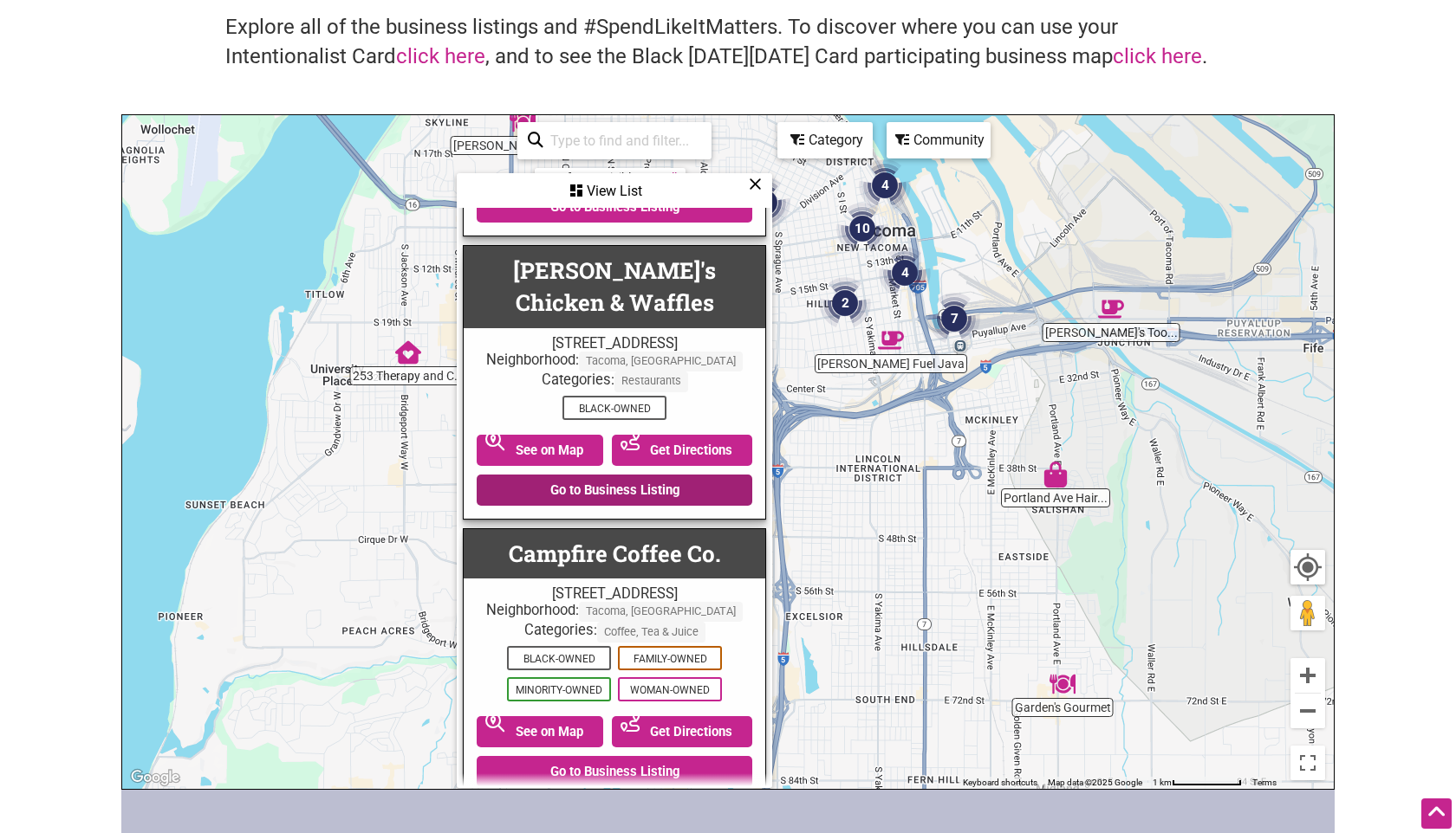
click at [629, 485] on link "Go to Business Listing" at bounding box center [615, 490] width 276 height 32
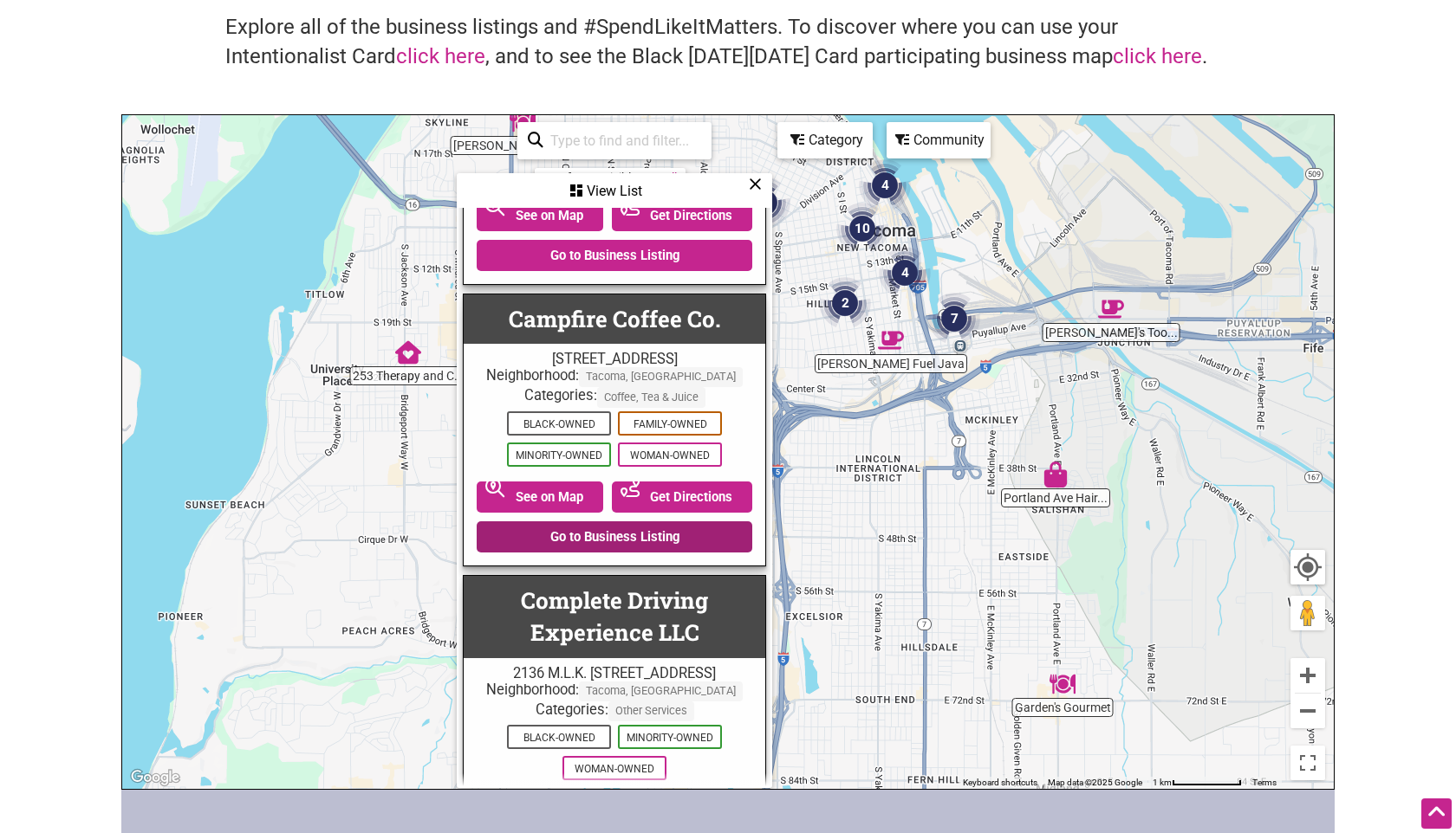
click at [615, 544] on link "Go to Business Listing" at bounding box center [615, 537] width 276 height 32
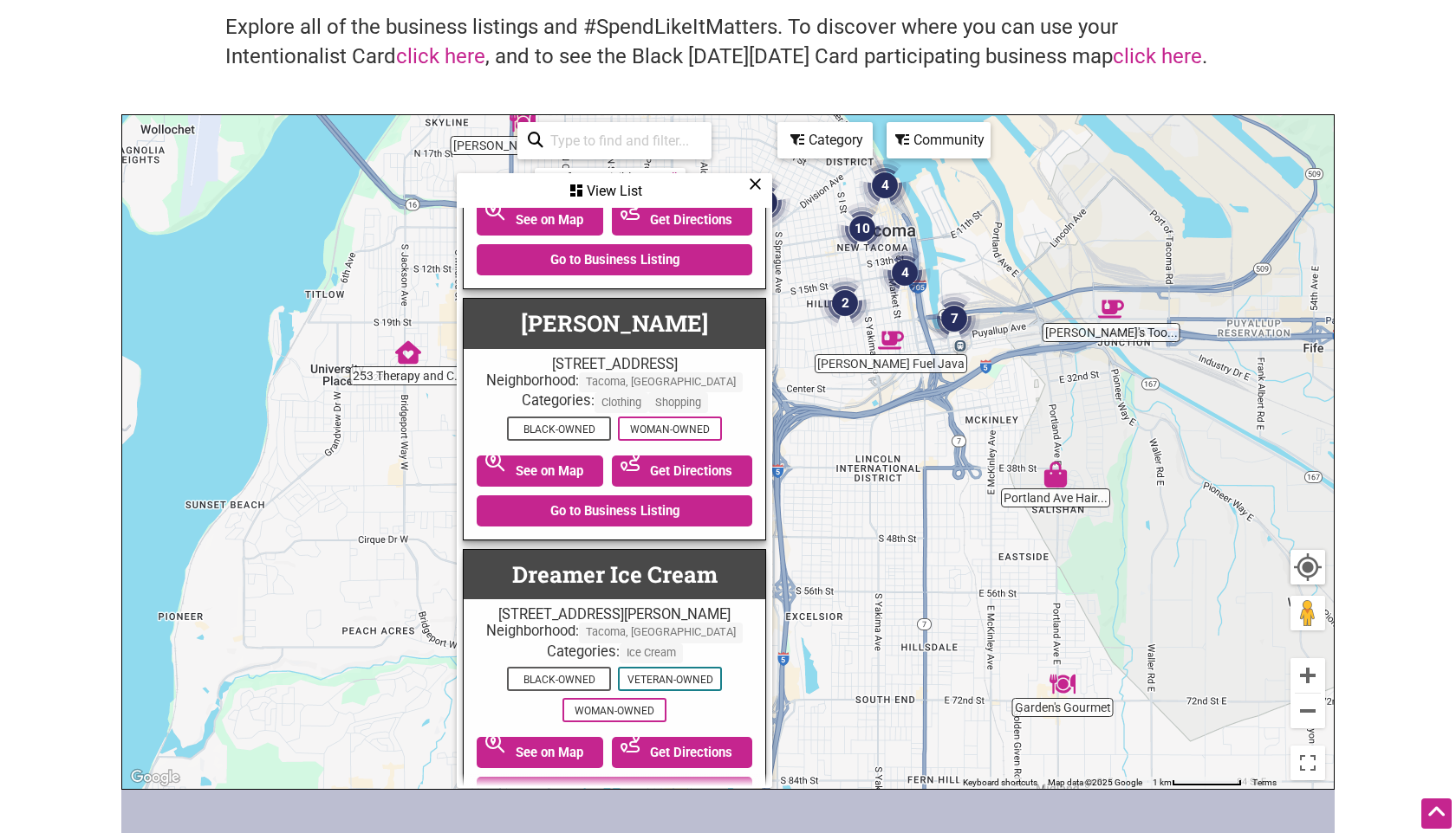
scroll to position [2657, 0]
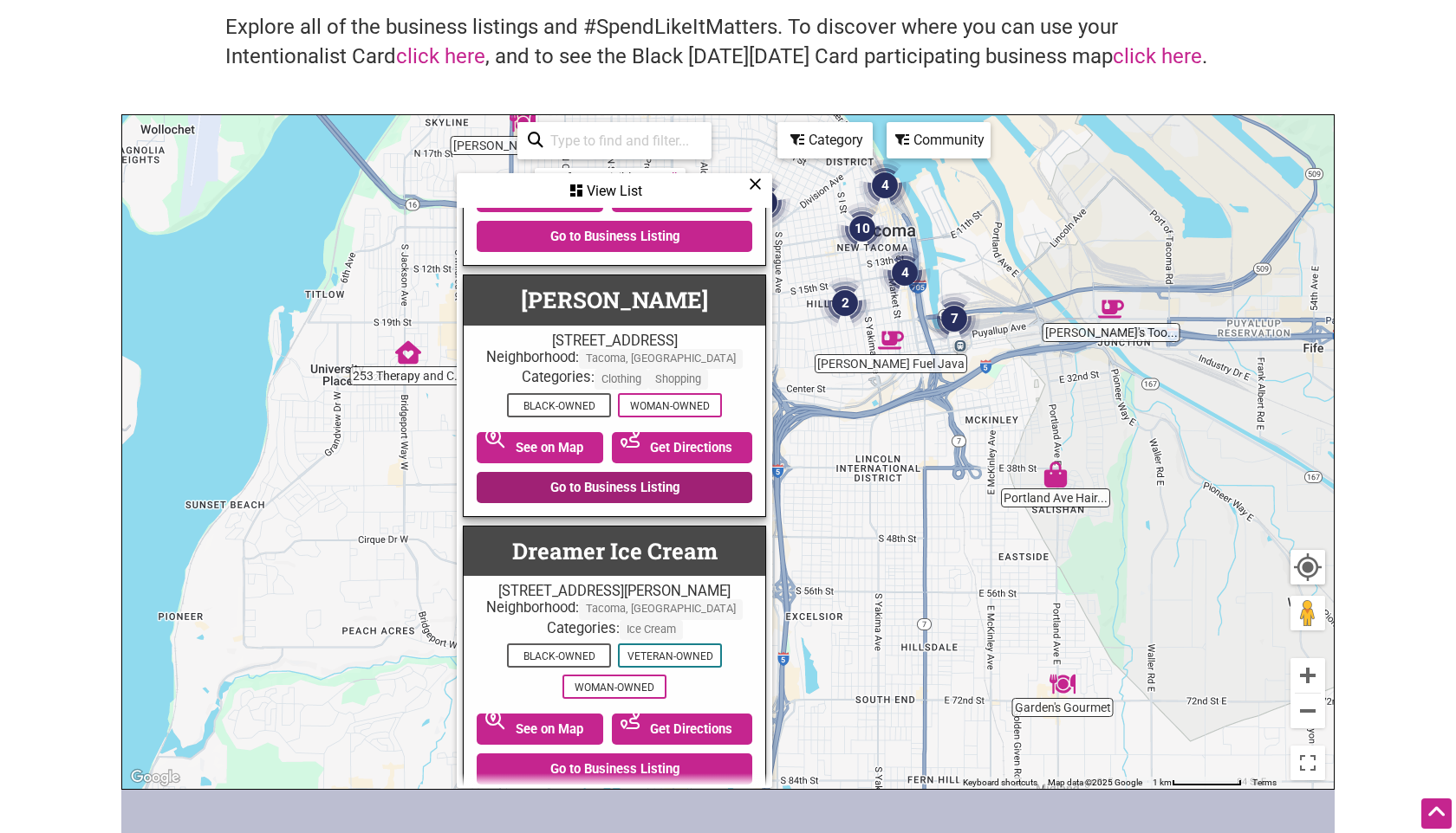
click at [615, 503] on link "Go to Business Listing" at bounding box center [615, 487] width 276 height 32
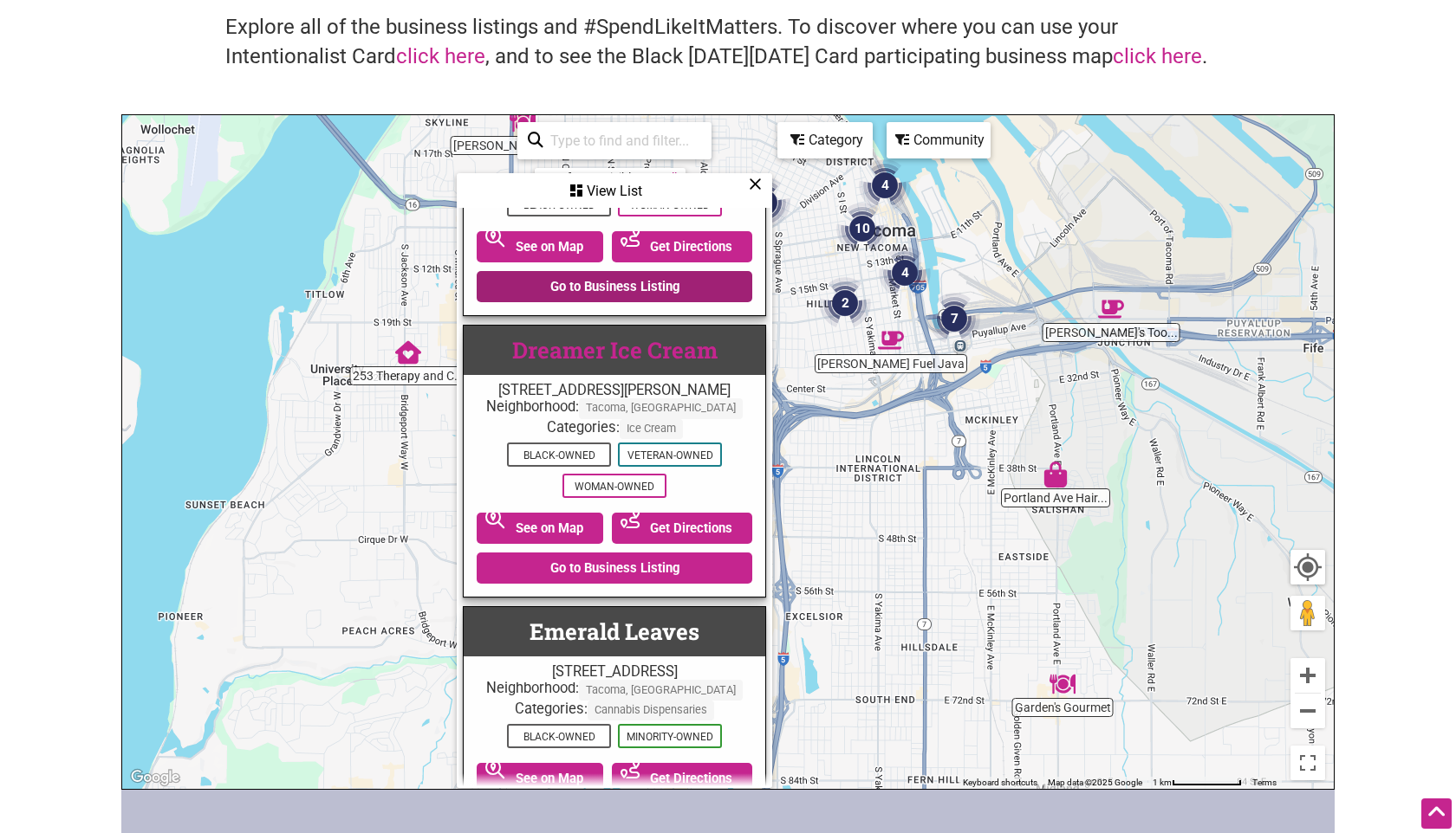
scroll to position [2896, 0]
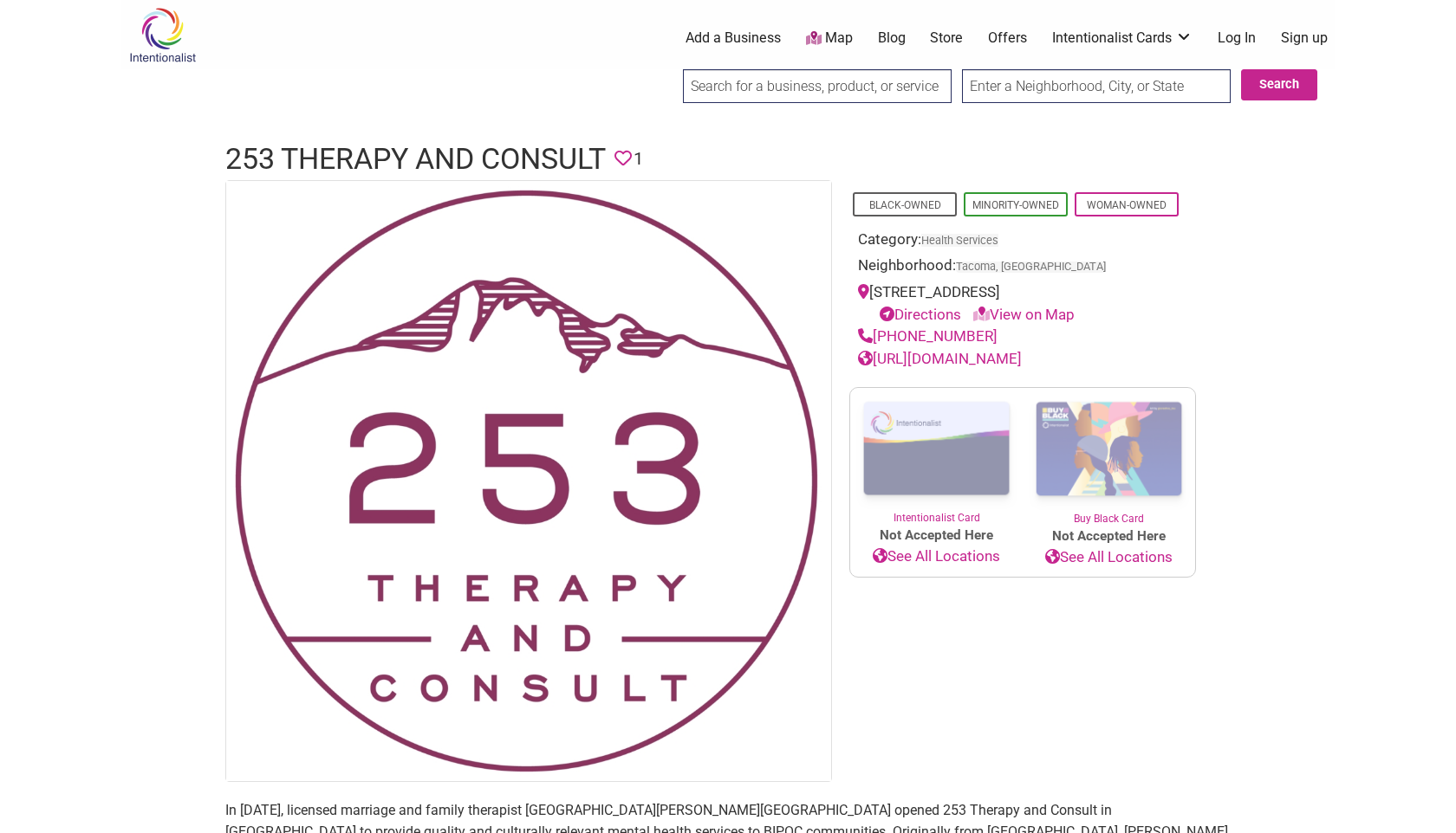
click at [977, 367] on link "[URL][DOMAIN_NAME]" at bounding box center [940, 358] width 164 height 18
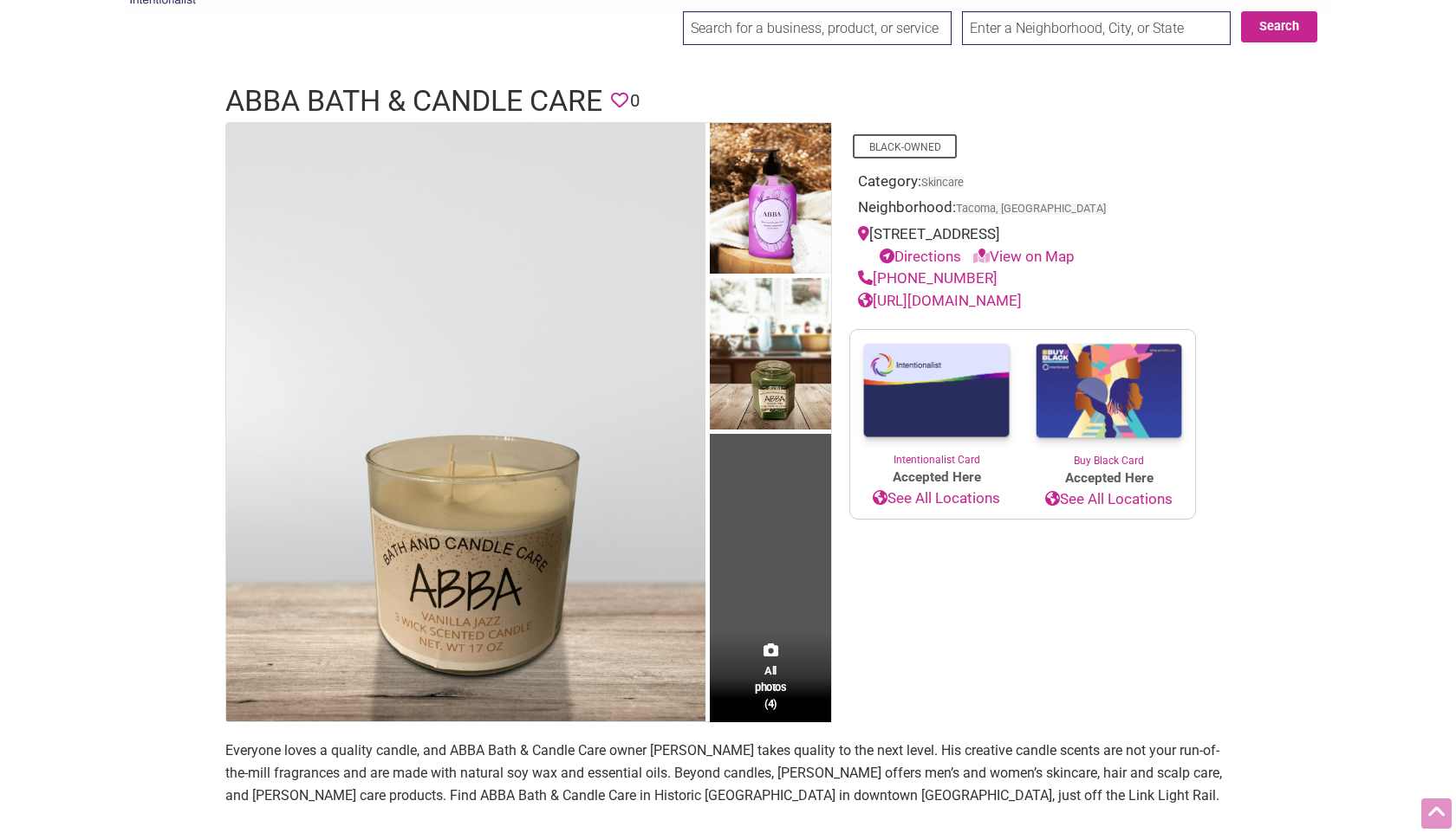
scroll to position [51, 0]
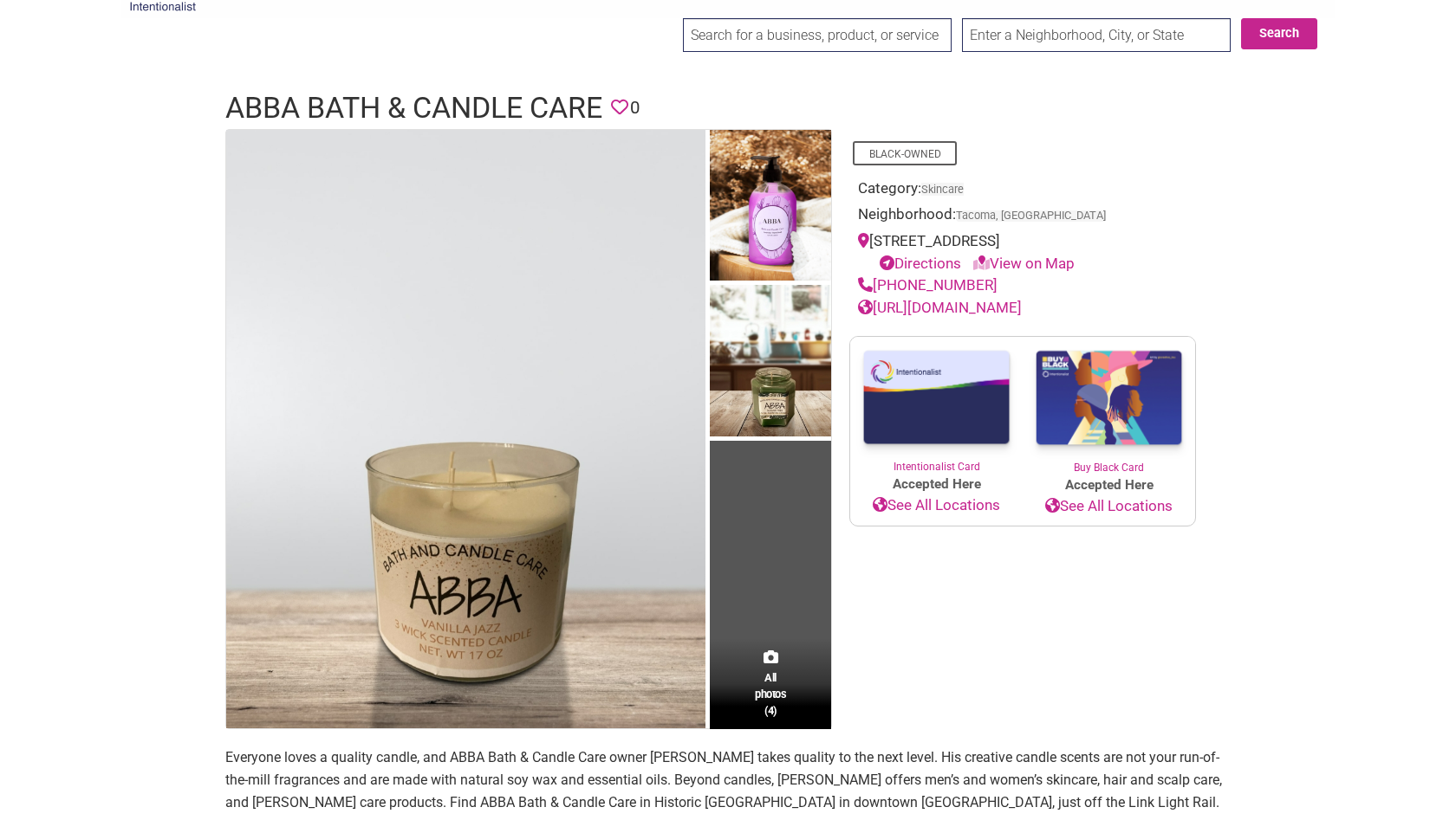
click at [991, 307] on link "https://abbabathandcandlecare.com/" at bounding box center [940, 307] width 164 height 18
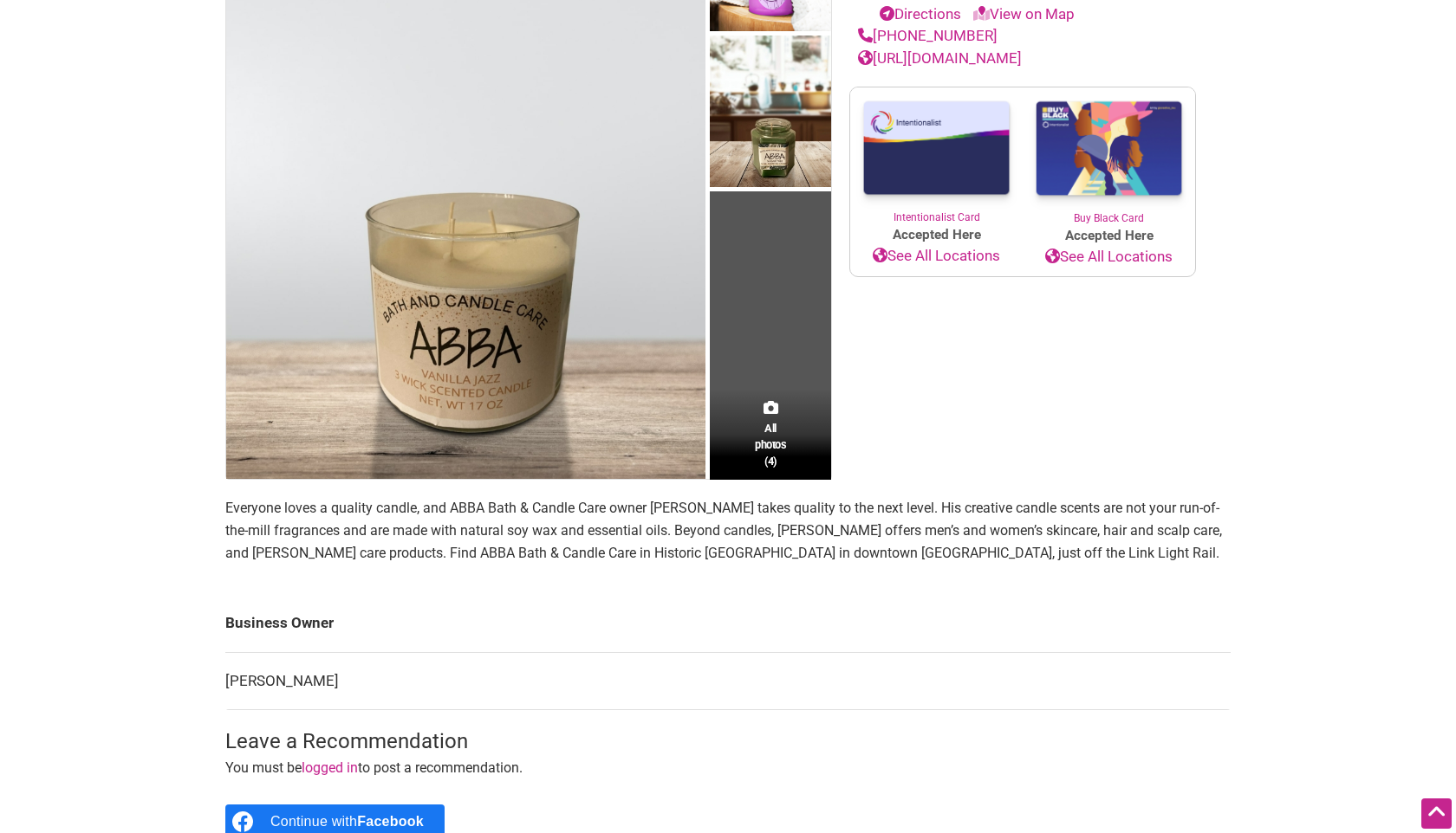
scroll to position [0, 0]
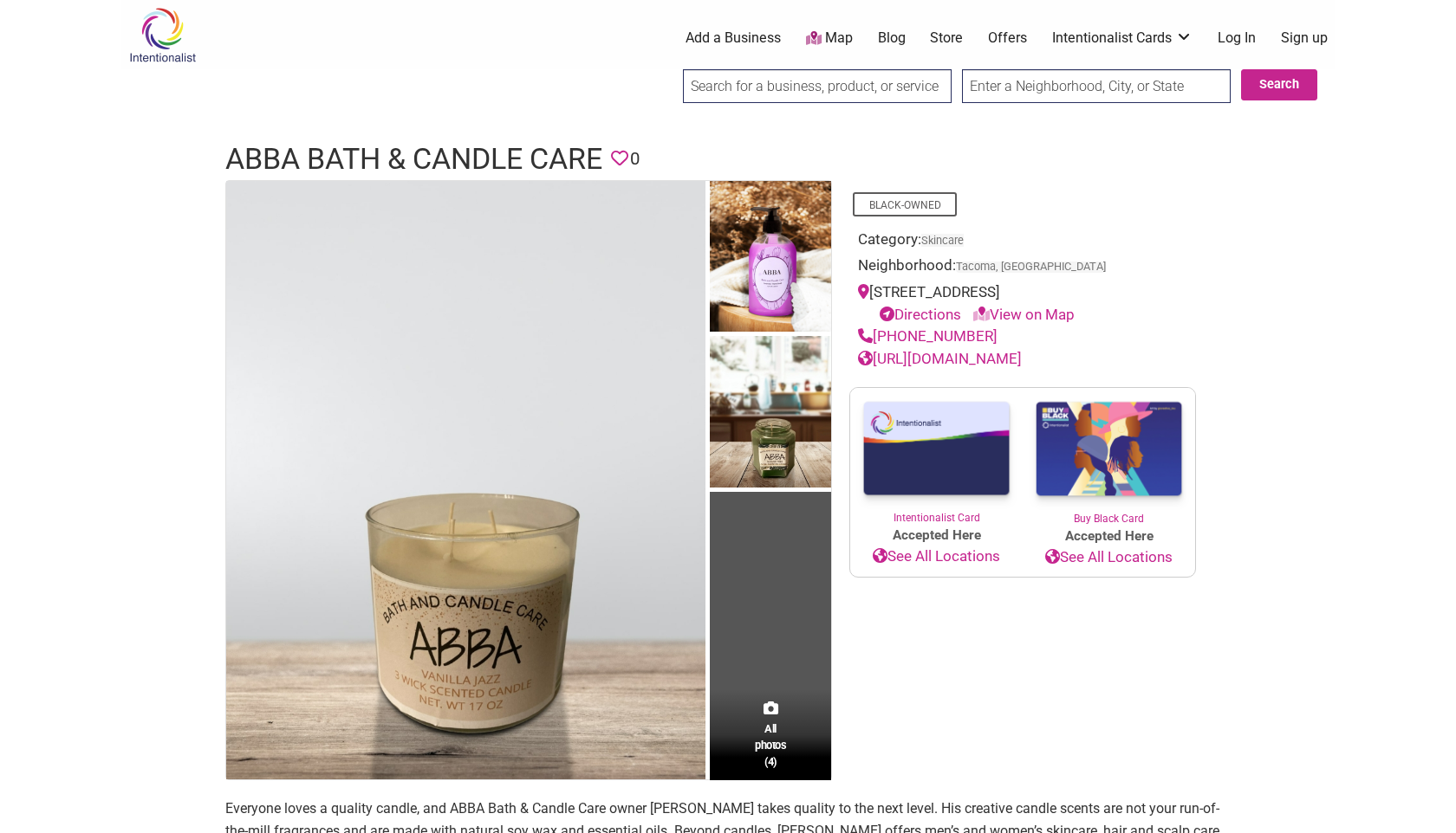
click at [983, 357] on link "https://abbabathandcandlecare.com/" at bounding box center [940, 358] width 164 height 18
drag, startPoint x: 1141, startPoint y: 364, endPoint x: 1052, endPoint y: 342, distance: 91.7
click at [1052, 342] on div "Black-Owned Category: Skincare Neighborhood: Tacoma, WA 425 E 25TH ST, Tacoma, …" at bounding box center [1023, 275] width 347 height 190
copy div "https://abbabathandcandlecare.com/"
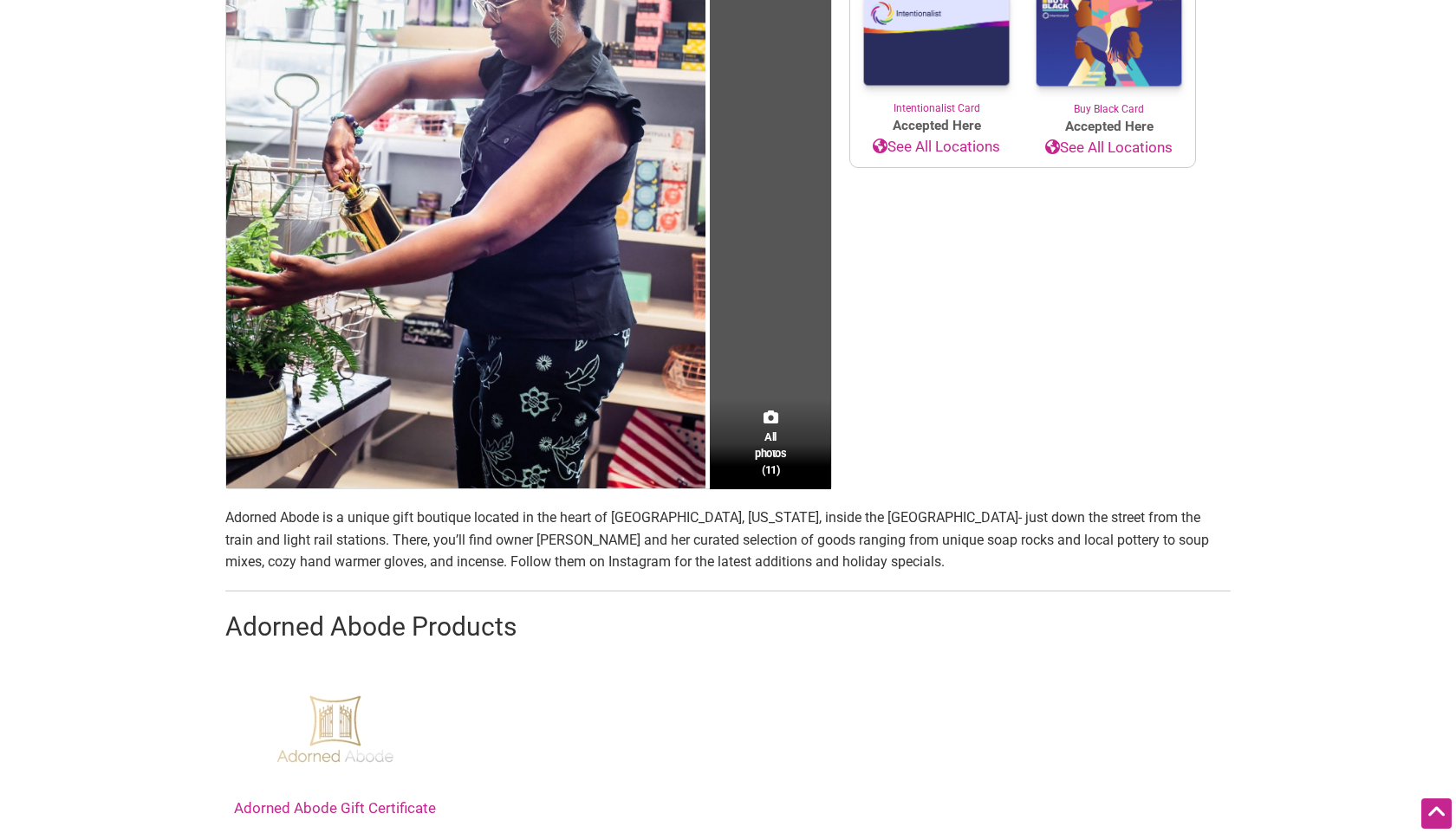
scroll to position [414, 0]
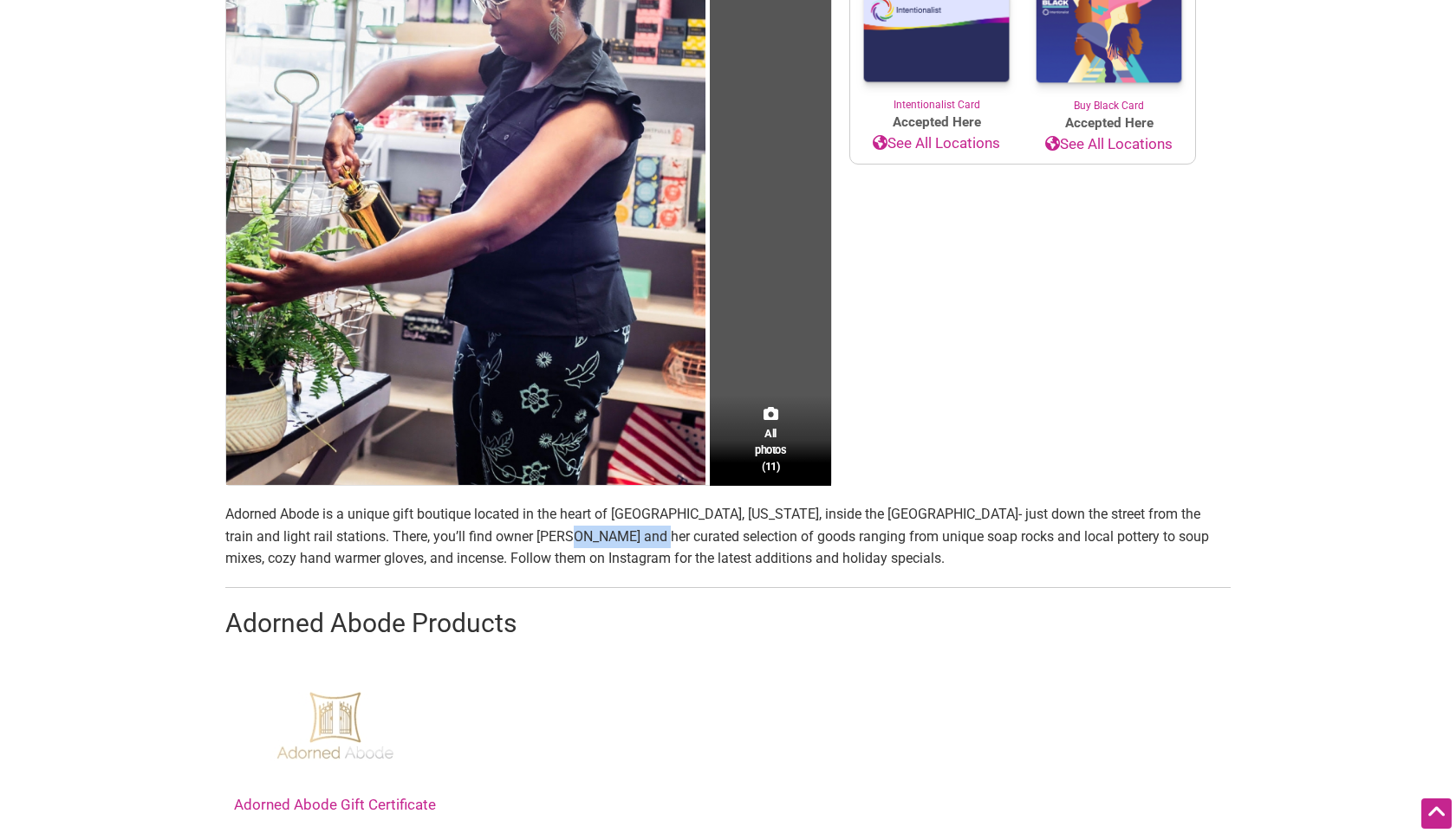
drag, startPoint x: 538, startPoint y: 536, endPoint x: 616, endPoint y: 536, distance: 78.0
click at [616, 536] on p "Adorned Abode is a unique gift boutique located in the heart of Tacoma, Washing…" at bounding box center [728, 537] width 1005 height 67
click at [718, 538] on p "Adorned Abode is a unique gift boutique located in the heart of Tacoma, Washing…" at bounding box center [728, 537] width 1005 height 67
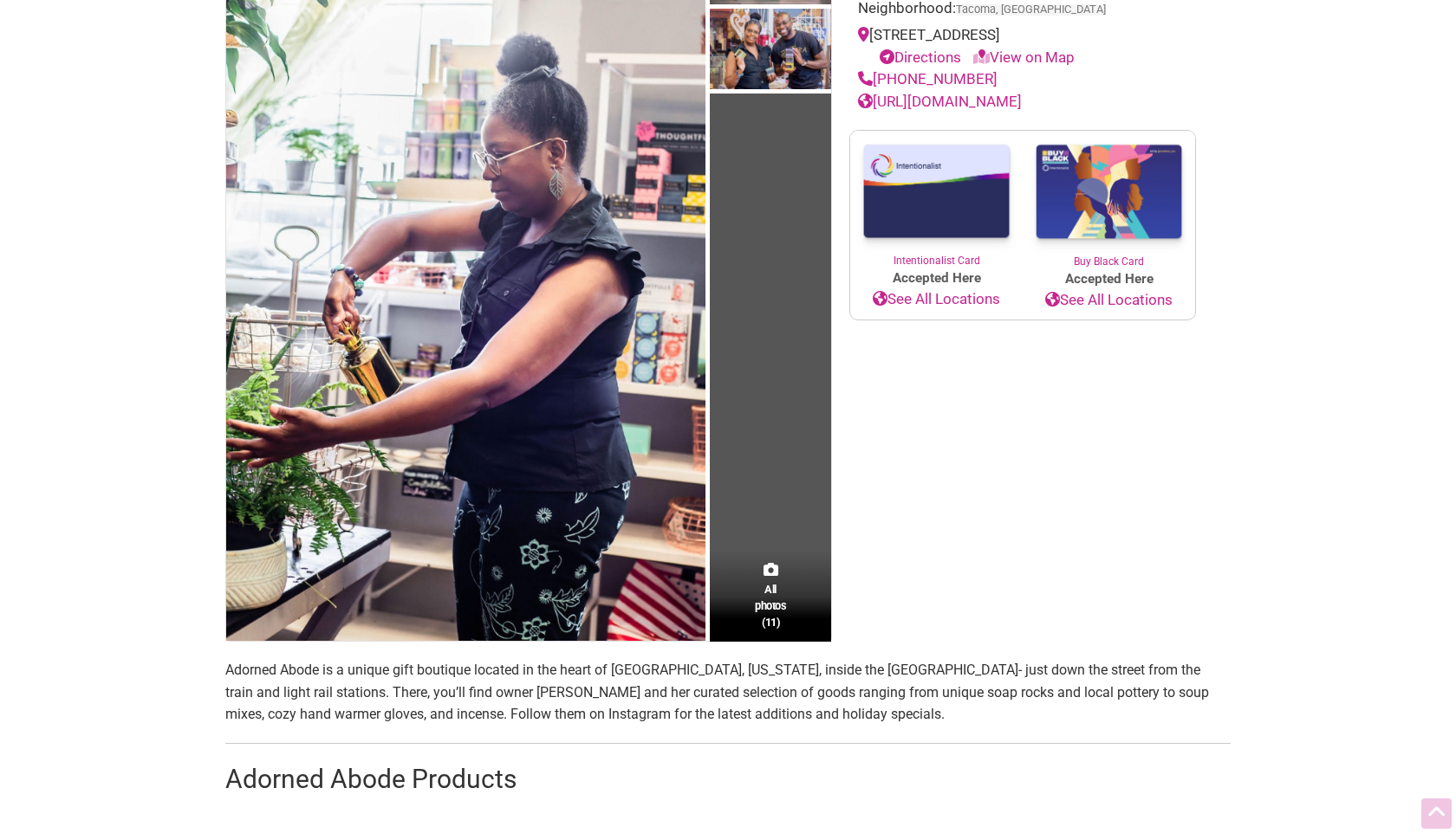
scroll to position [0, 0]
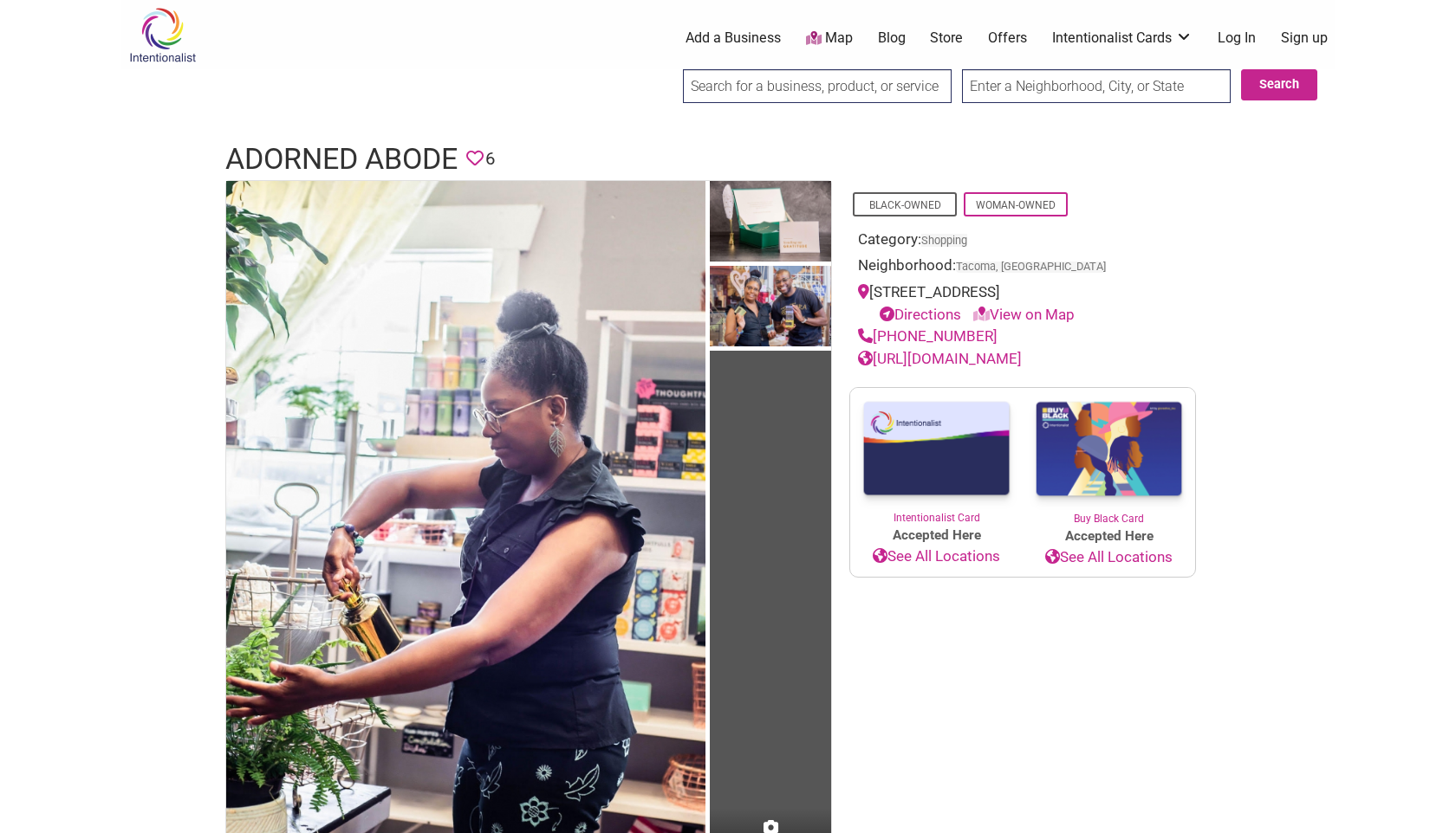
click at [960, 359] on link "http://adornedabode.net/" at bounding box center [940, 358] width 164 height 18
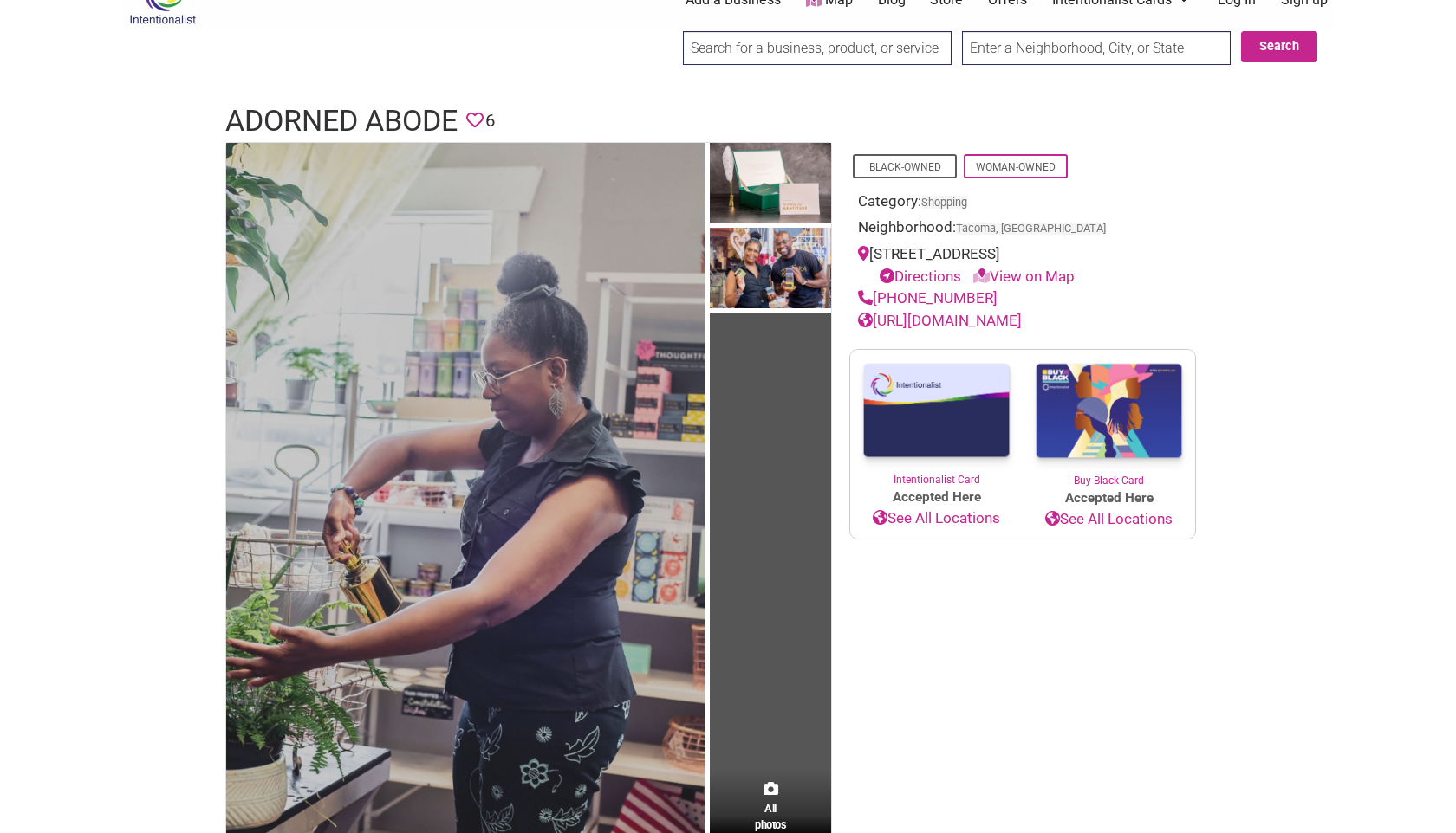
scroll to position [46, 0]
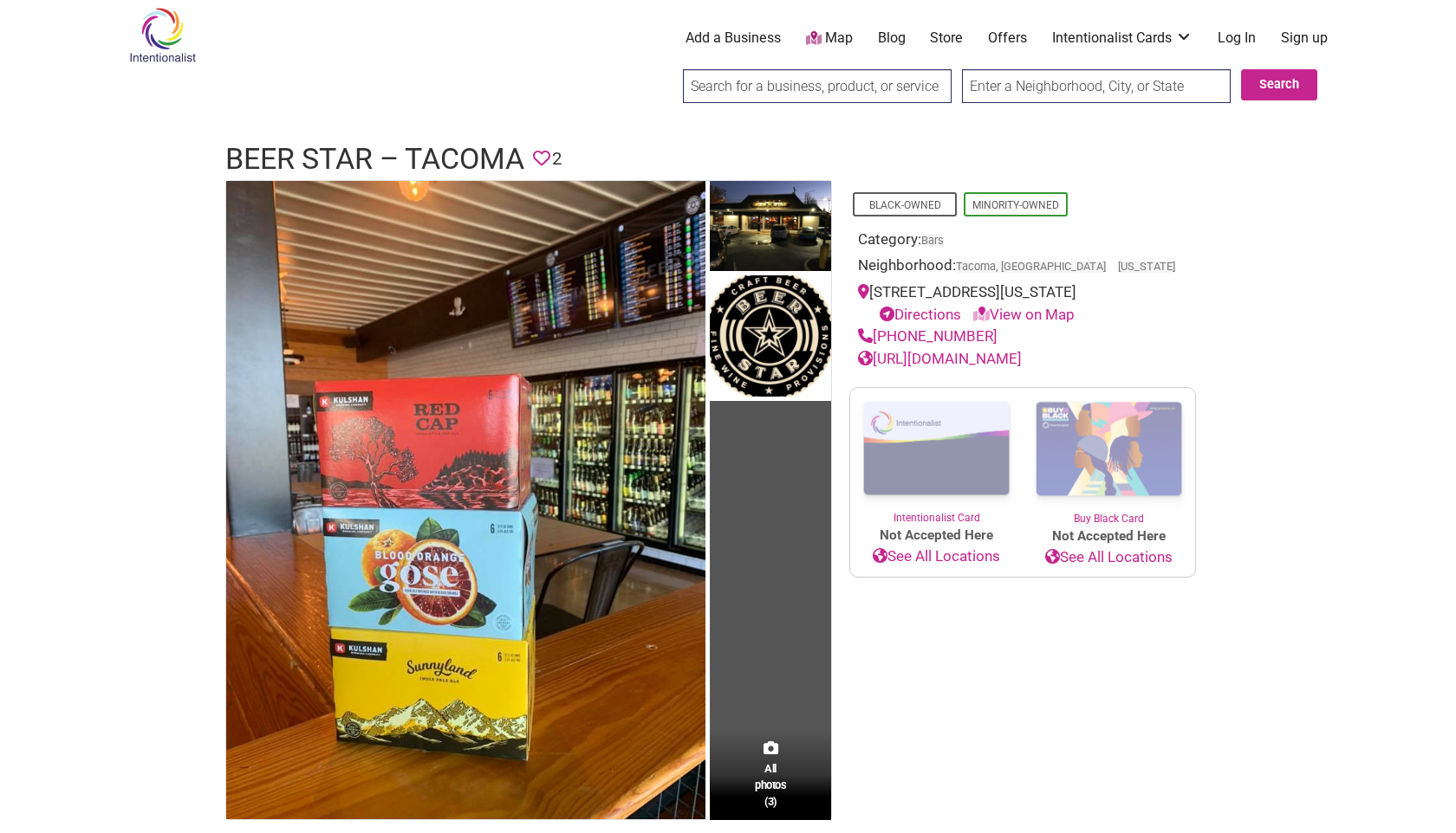
click at [1009, 354] on link "[URL][DOMAIN_NAME]" at bounding box center [940, 358] width 164 height 18
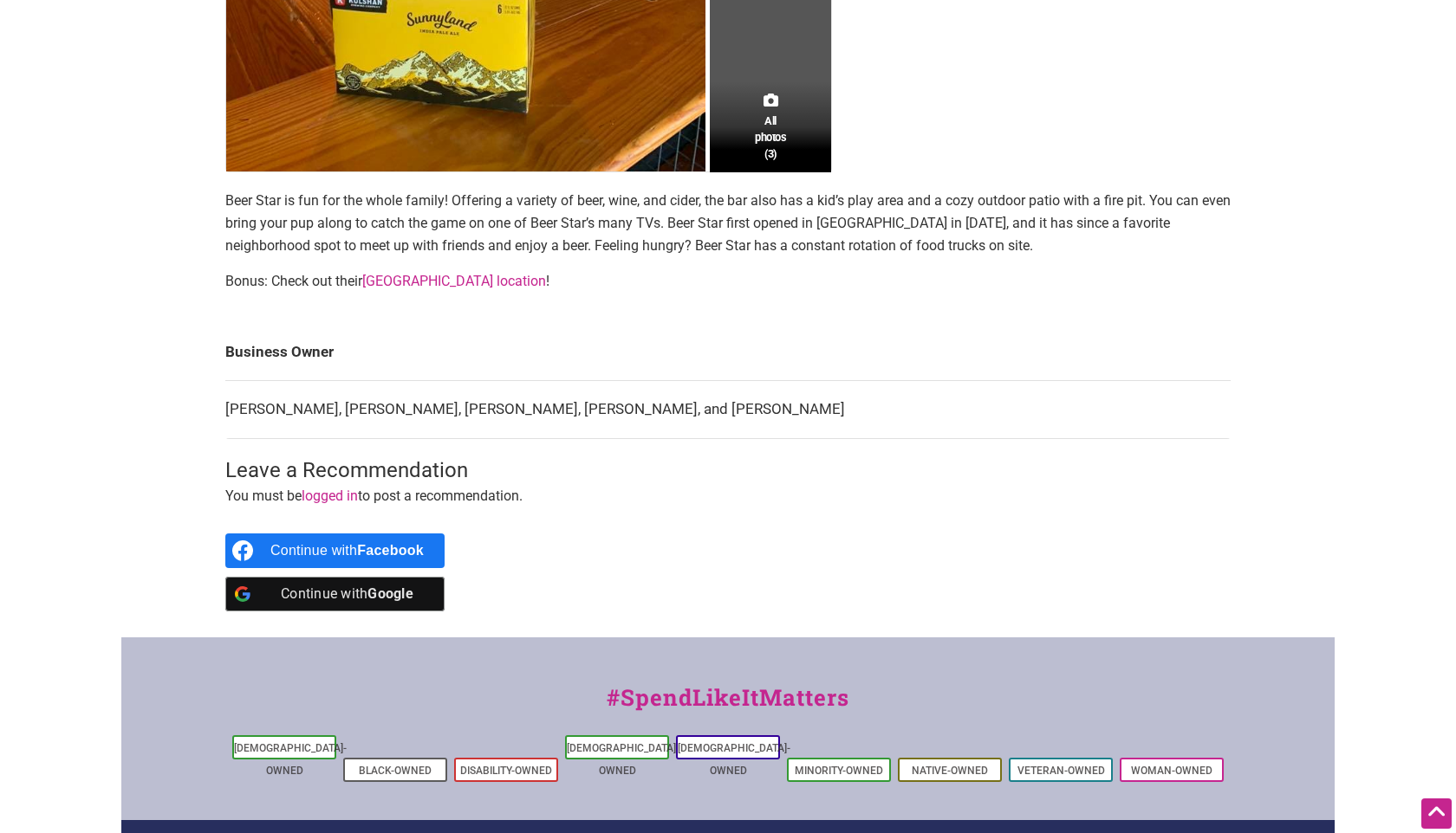
scroll to position [646, 0]
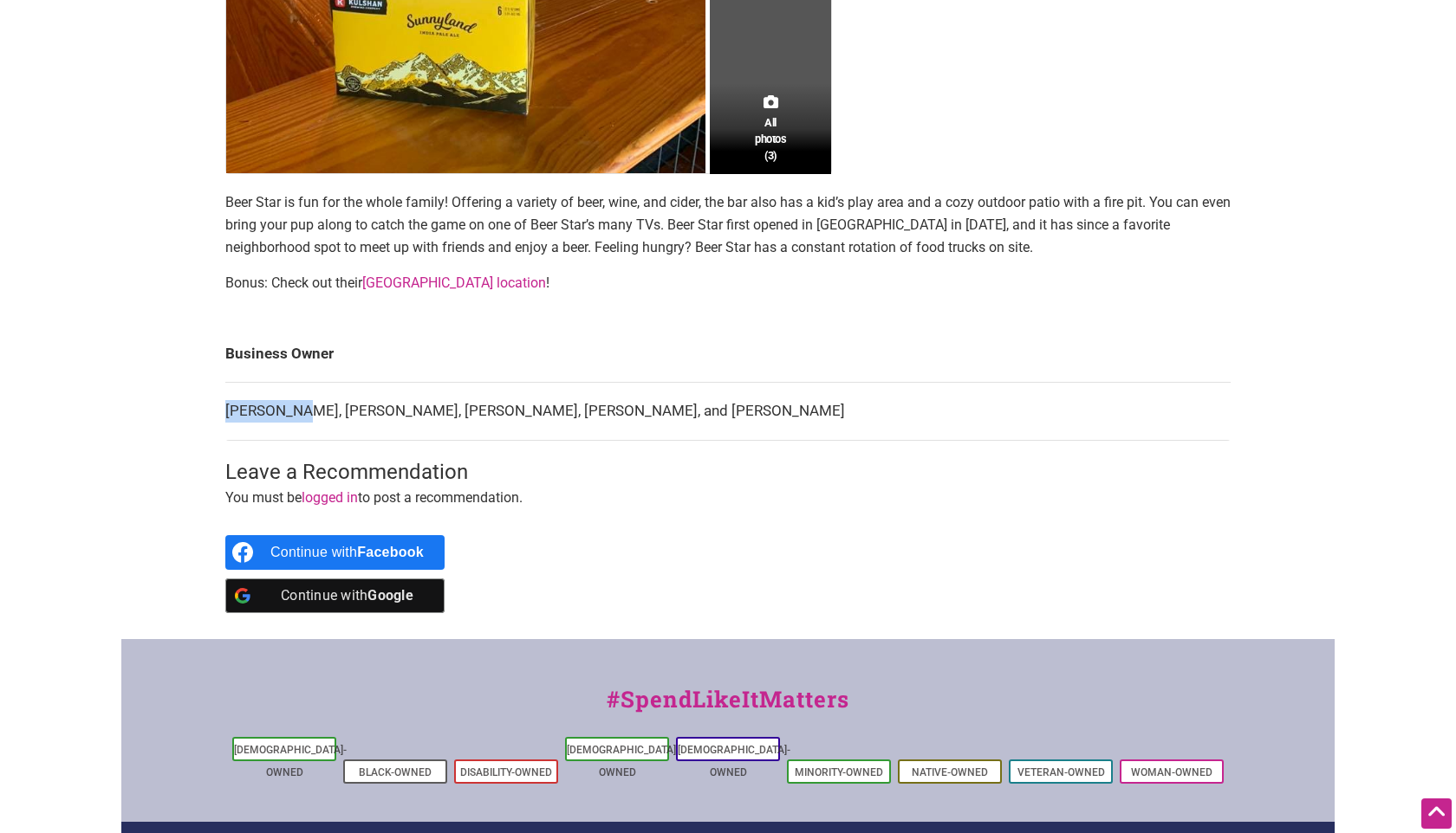
drag, startPoint x: 227, startPoint y: 414, endPoint x: 283, endPoint y: 414, distance: 56.0
click at [283, 414] on td "[PERSON_NAME], [PERSON_NAME], [PERSON_NAME], [PERSON_NAME], and [PERSON_NAME]" at bounding box center [728, 412] width 1005 height 58
copy td "[PERSON_NAME]"
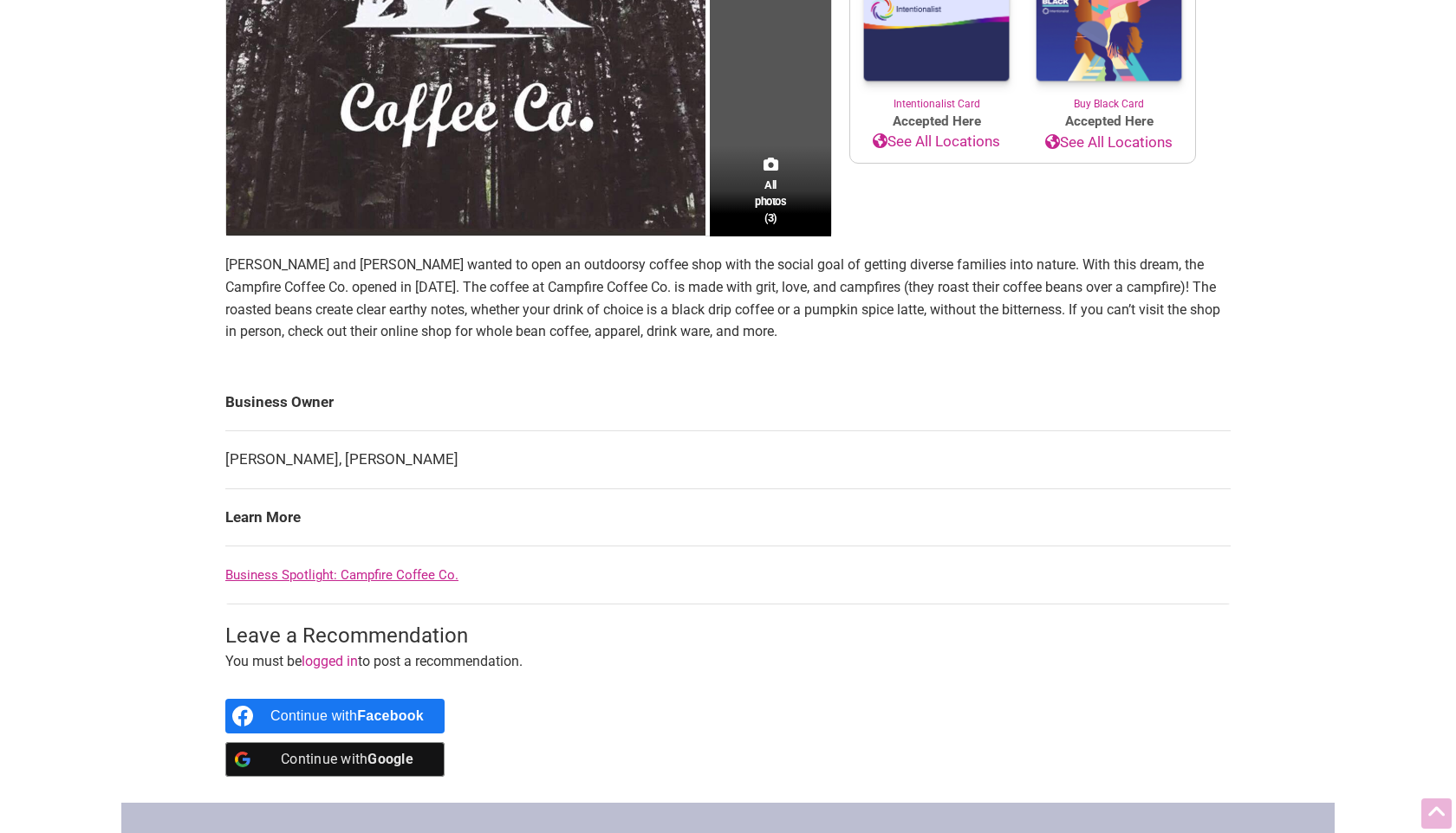
scroll to position [436, 0]
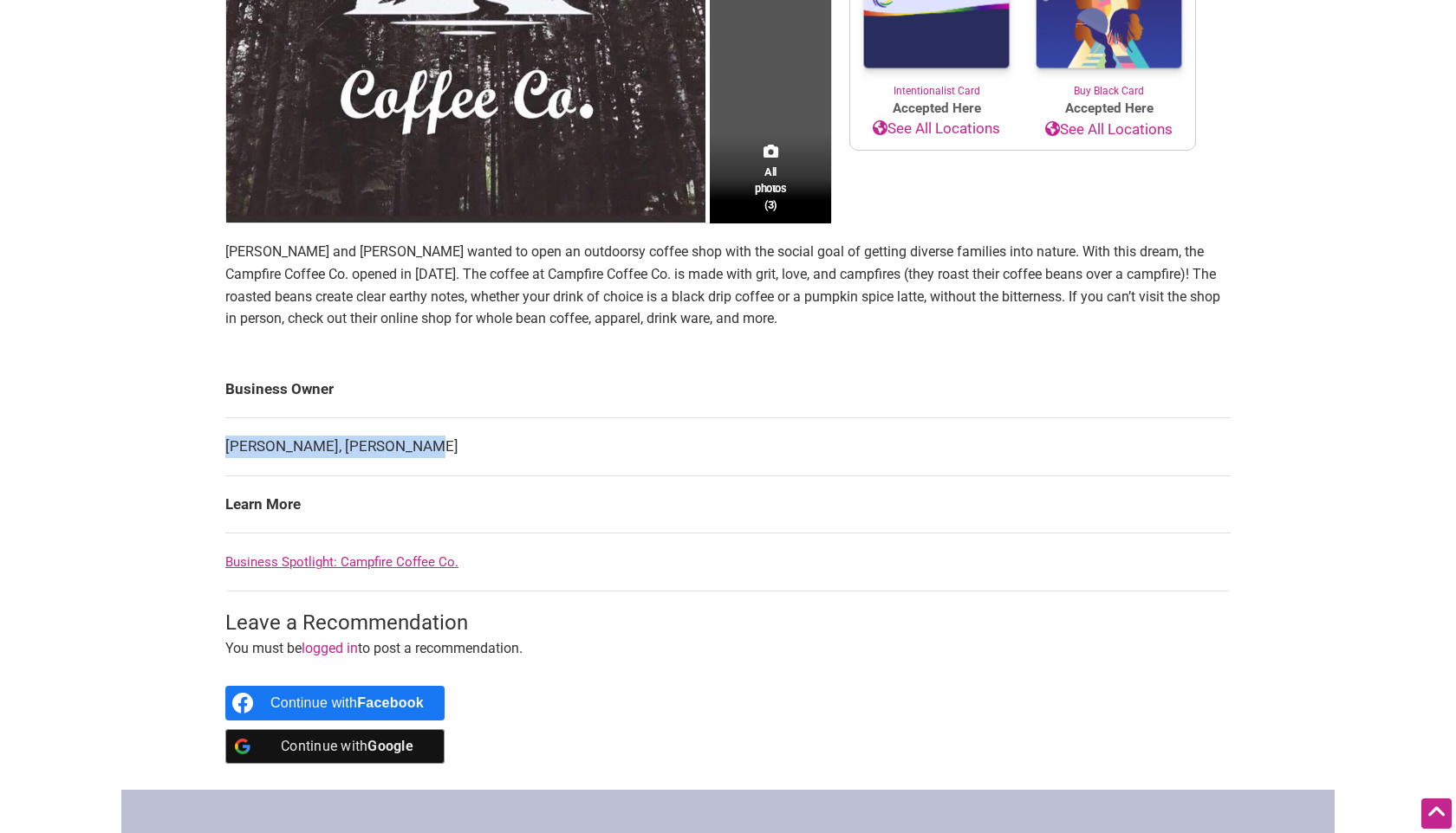
drag, startPoint x: 227, startPoint y: 448, endPoint x: 502, endPoint y: 448, distance: 275.0
click at [502, 448] on td "Quincy Henry, Whitni Henry" at bounding box center [728, 447] width 1005 height 58
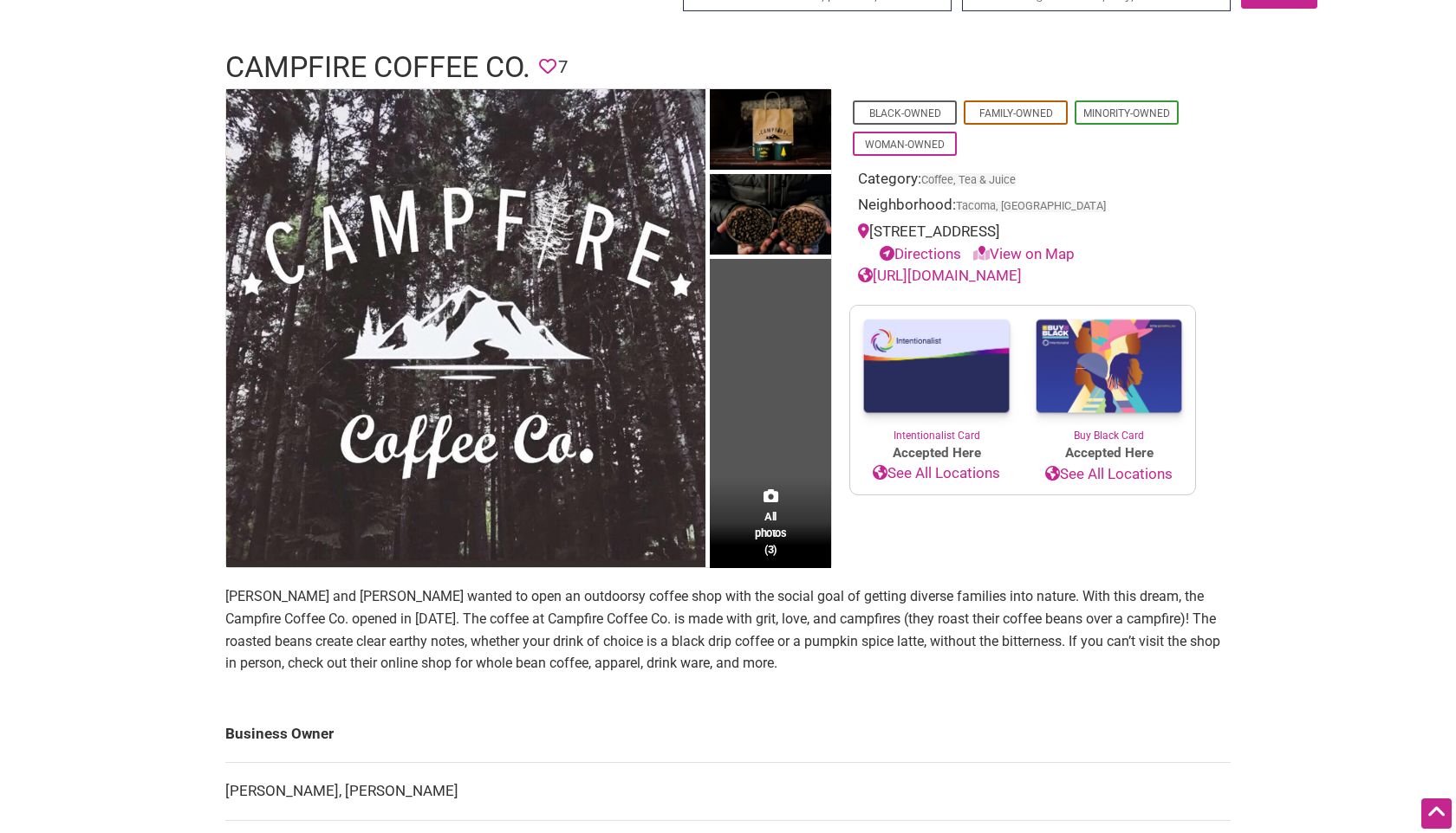
scroll to position [0, 0]
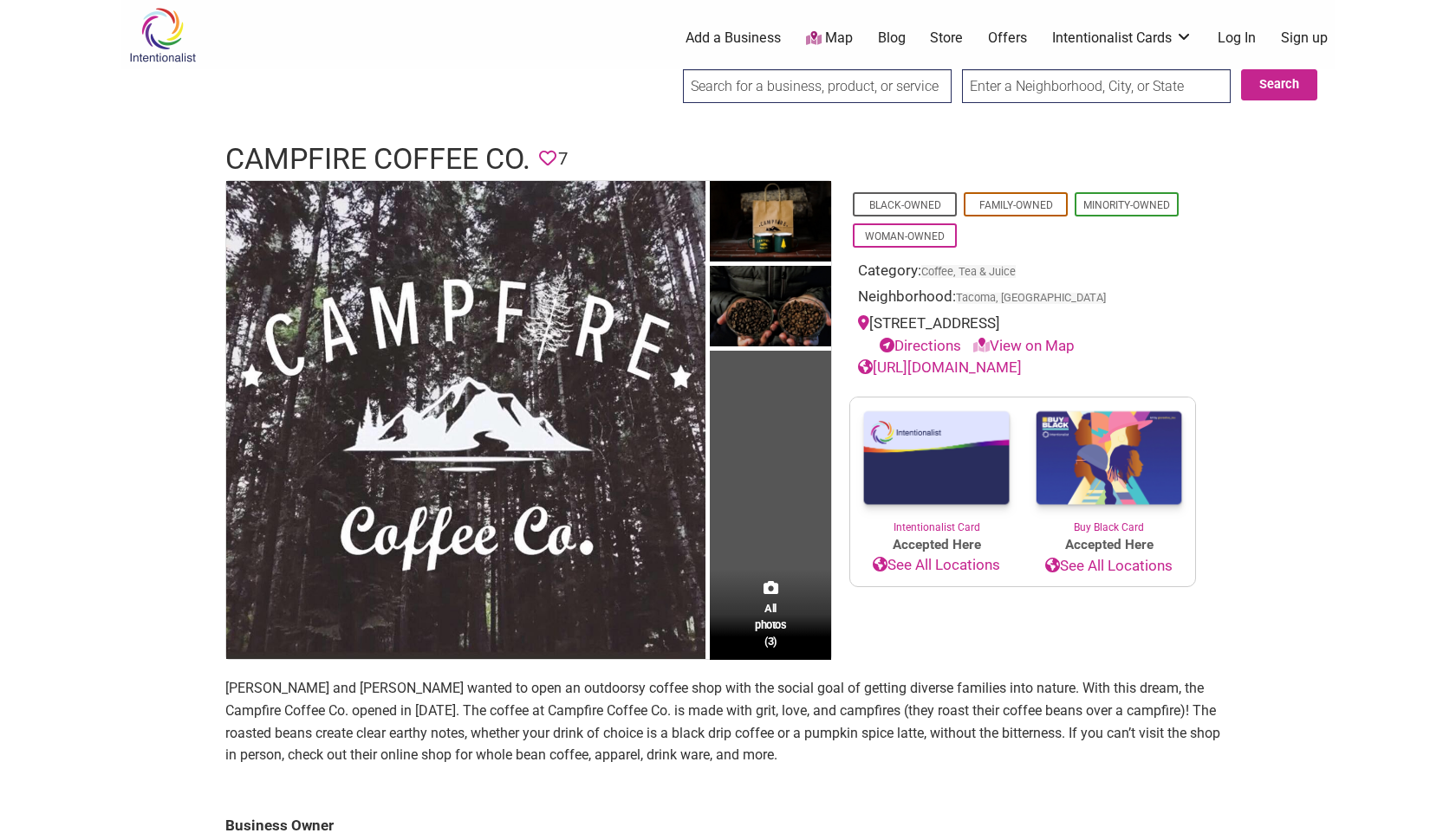
click at [960, 363] on link "https://www.welovecampfire.com/" at bounding box center [940, 367] width 164 height 18
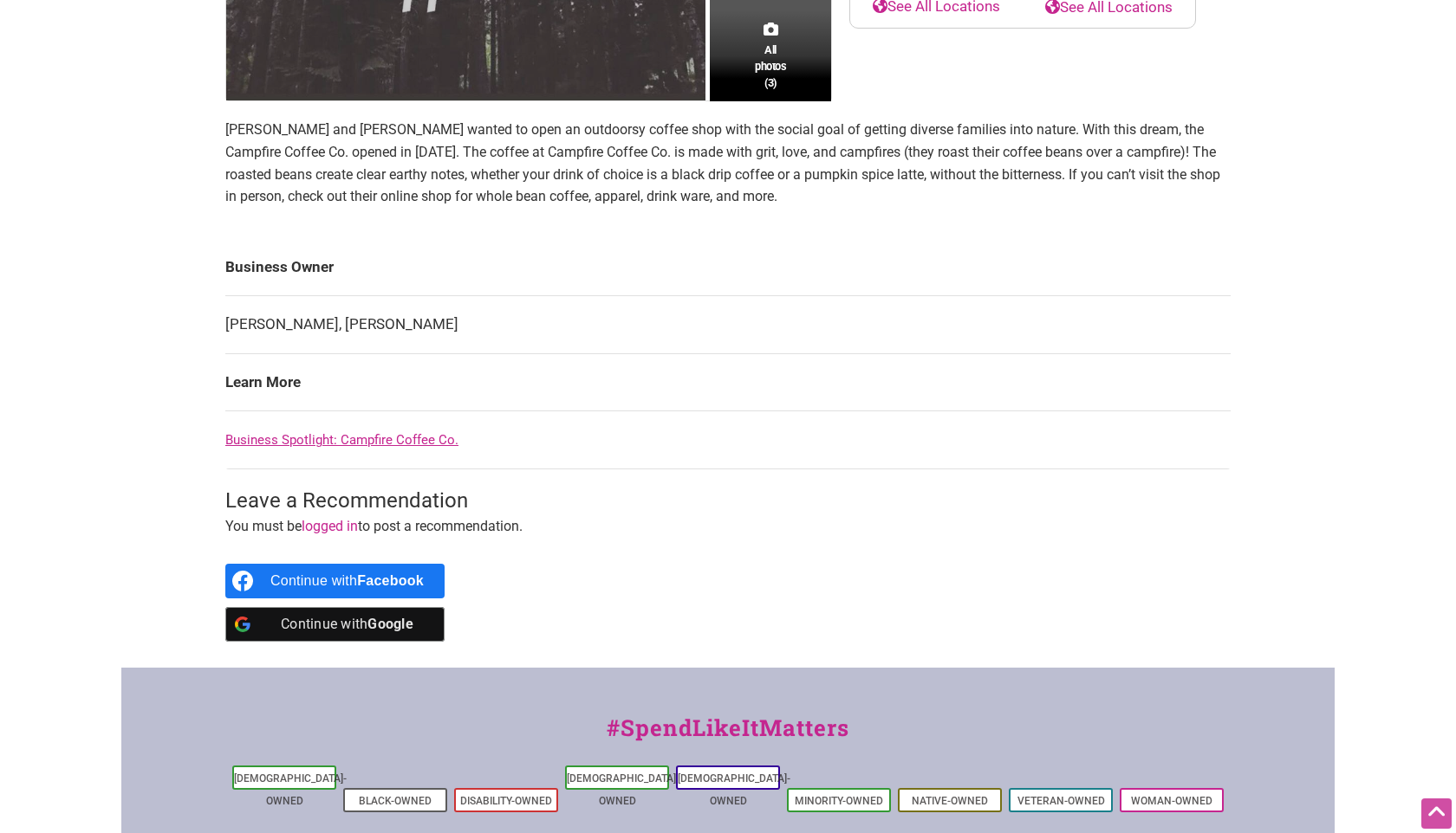
scroll to position [561, 0]
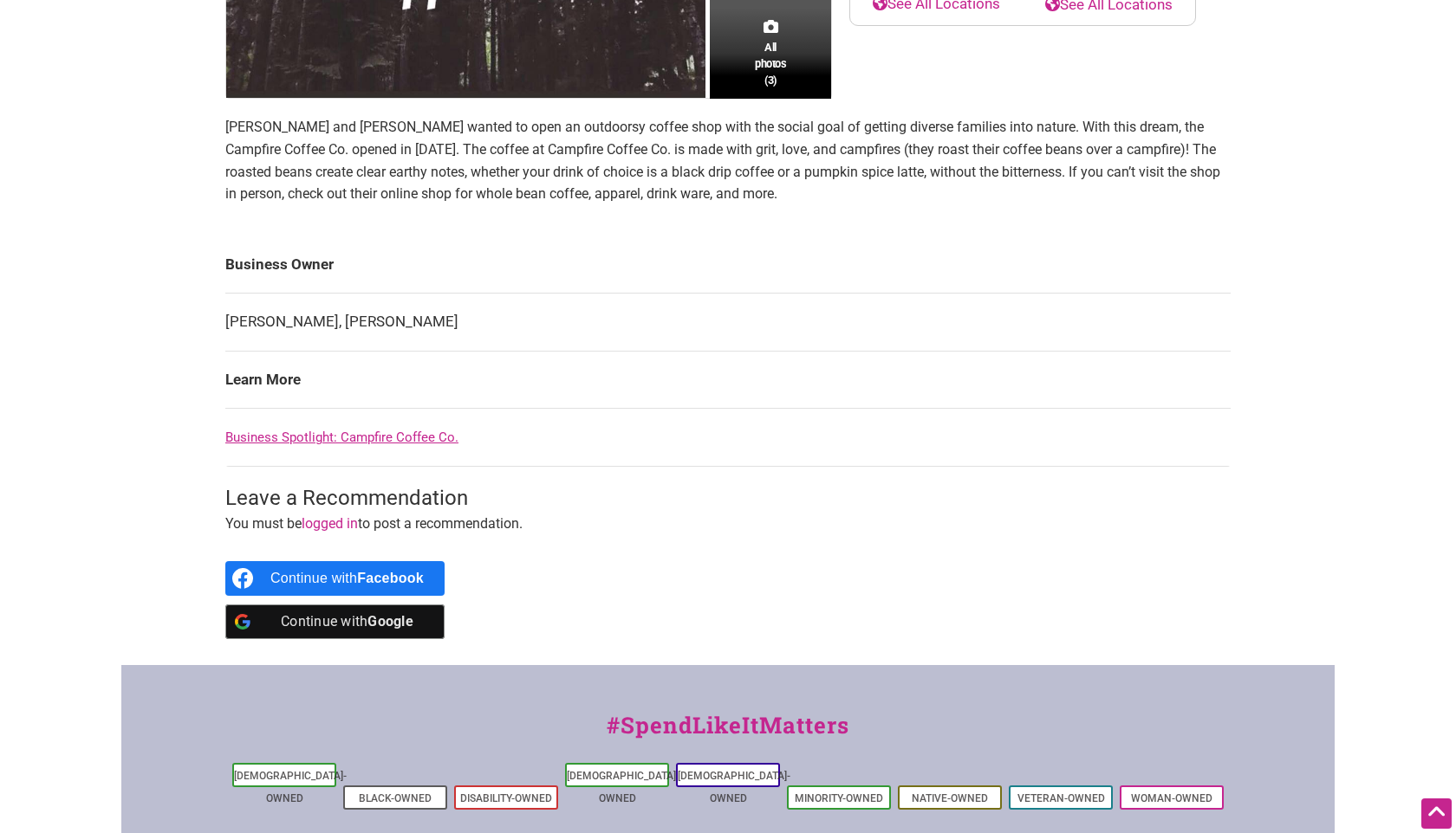
drag, startPoint x: 225, startPoint y: 320, endPoint x: 298, endPoint y: 325, distance: 73.2
click at [298, 325] on td "Quincy Henry, Whitni Henry" at bounding box center [728, 322] width 1005 height 58
drag, startPoint x: 311, startPoint y: 321, endPoint x: 225, endPoint y: 329, distance: 86.4
click at [226, 329] on td "Quincy Henry, Whitni Henry" at bounding box center [728, 322] width 1005 height 58
copy tbody "Business Owner Quincy Henry"
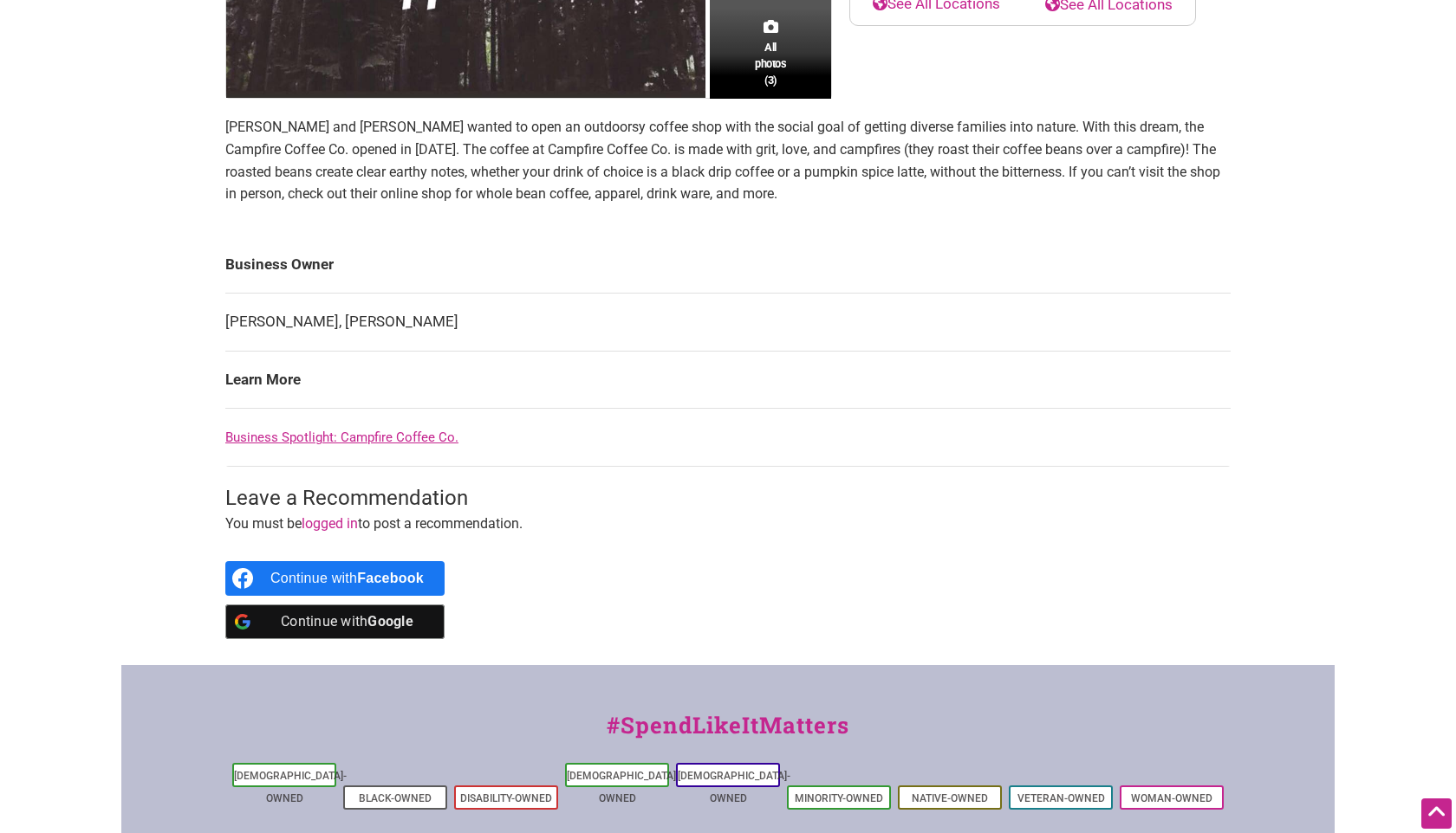
click at [471, 336] on td "Quincy Henry, Whitni Henry" at bounding box center [728, 322] width 1005 height 58
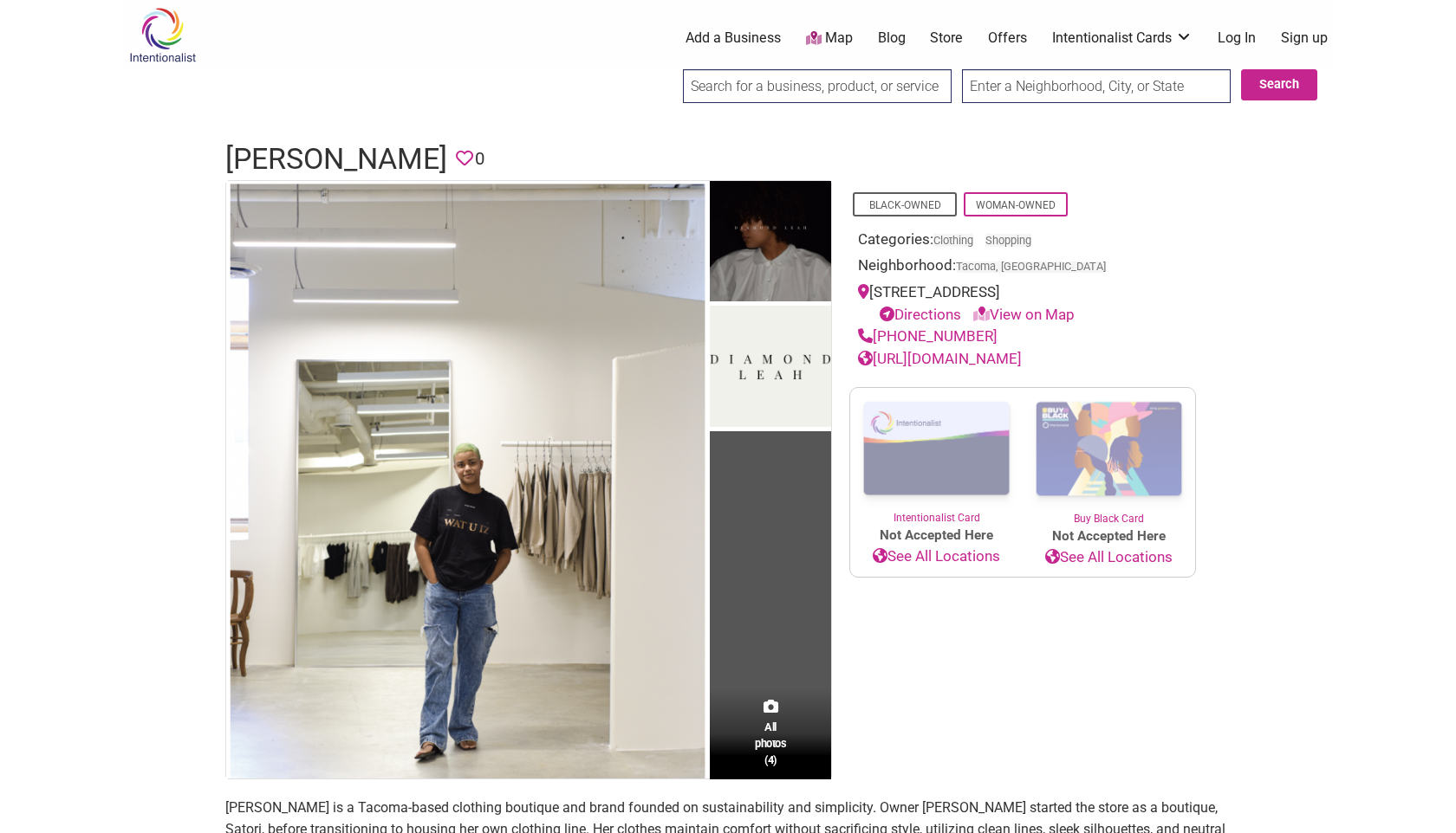
click at [964, 358] on link "[URL][DOMAIN_NAME]" at bounding box center [940, 358] width 164 height 18
click at [979, 355] on link "[URL][DOMAIN_NAME]" at bounding box center [940, 358] width 164 height 18
